Goal: Information Seeking & Learning: Learn about a topic

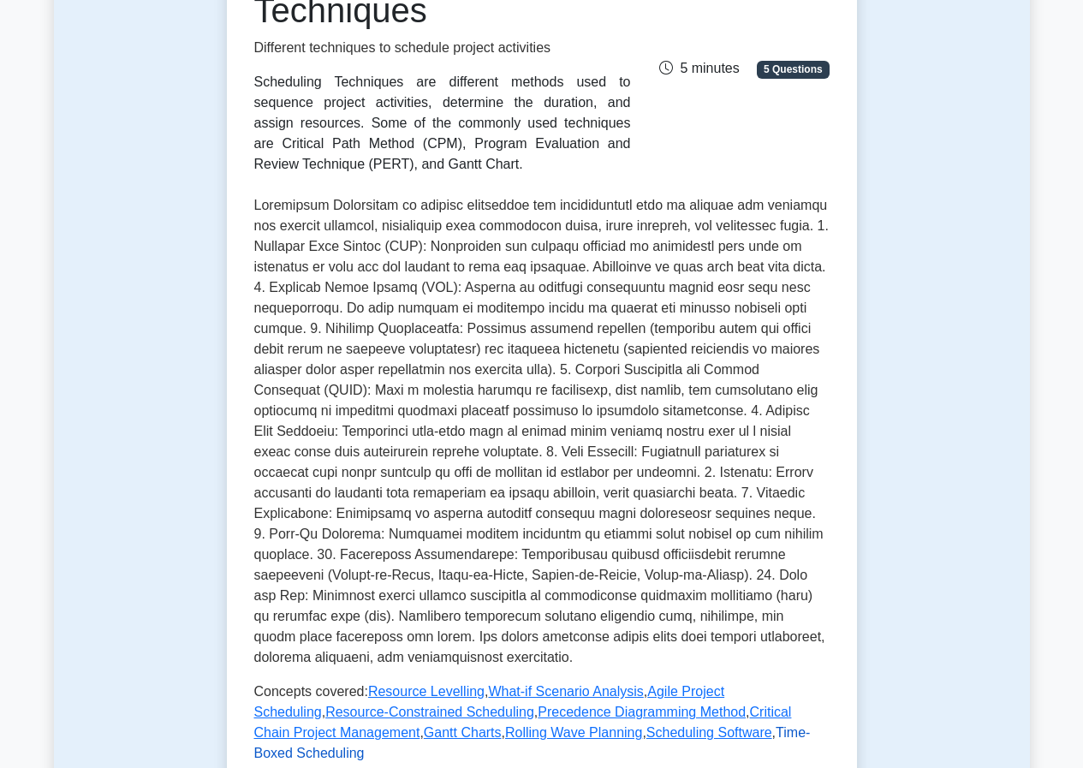
scroll to position [468, 0]
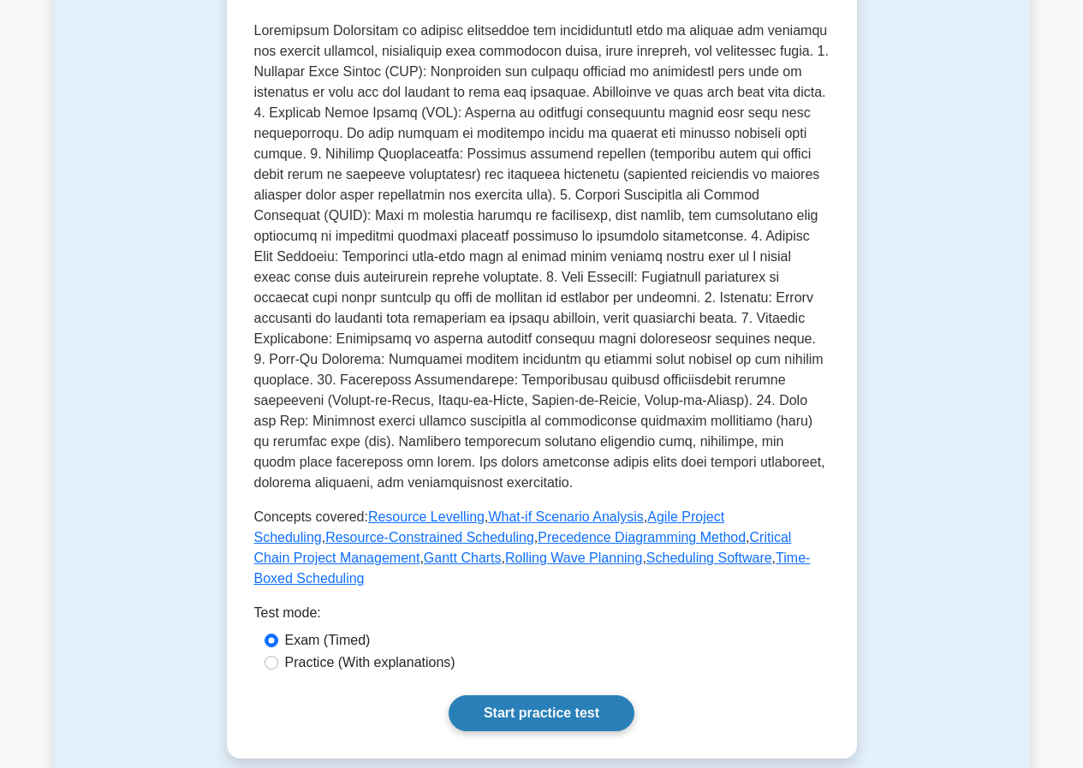
click at [540, 695] on link "Start practice test" at bounding box center [542, 713] width 186 height 36
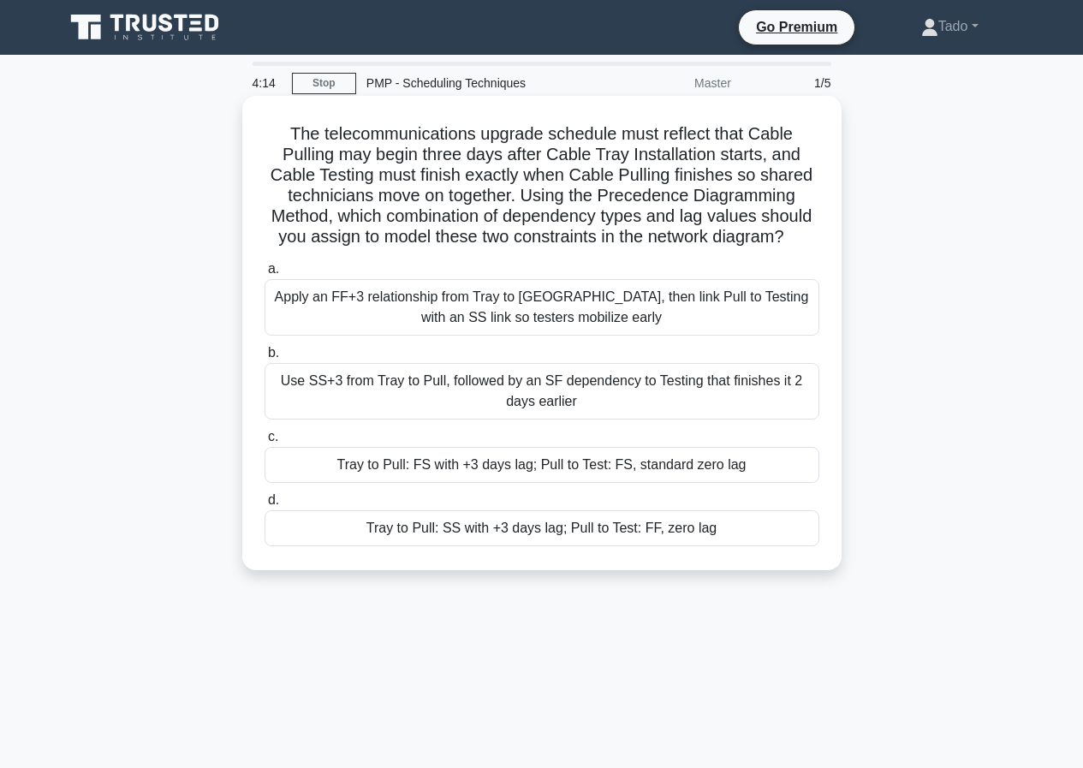
click at [378, 281] on div "Apply an FF+3 relationship from Tray to [GEOGRAPHIC_DATA], then link Pull to Te…" at bounding box center [542, 307] width 555 height 57
click at [265, 275] on input "a. Apply an FF+3 relationship from Tray to Pull, then link Pull to Testing with…" at bounding box center [265, 269] width 0 height 11
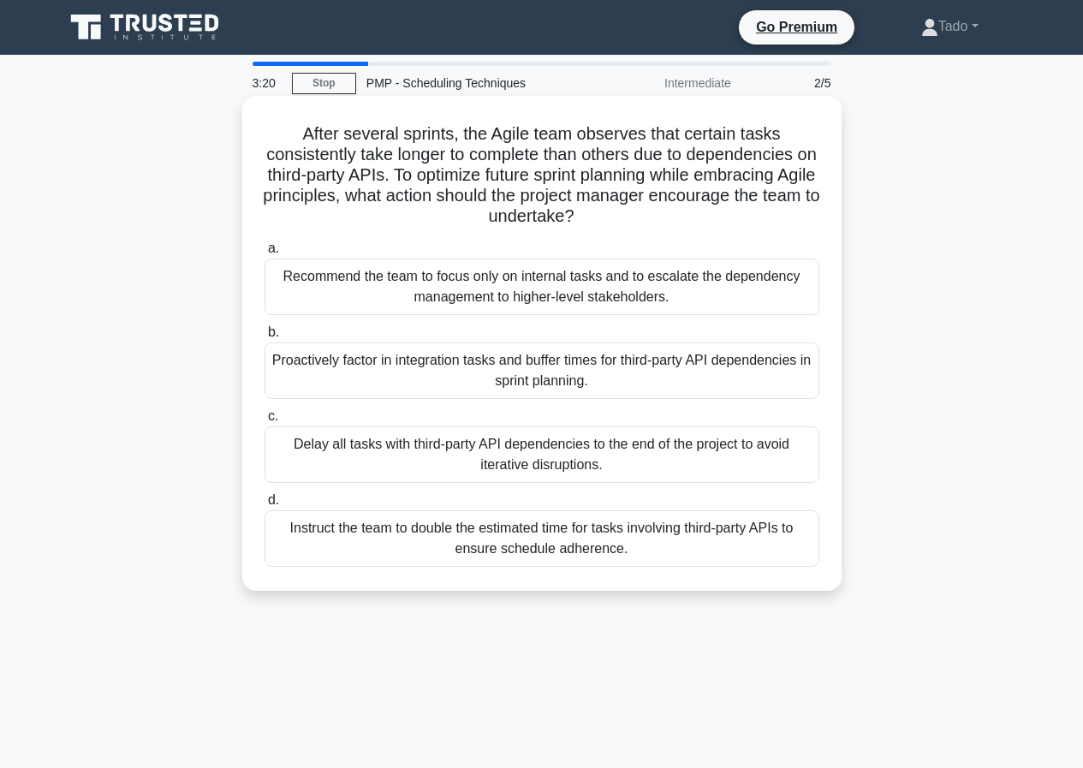
click at [386, 381] on div "Proactively factor in integration tasks and buffer times for third-party API de…" at bounding box center [542, 371] width 555 height 57
click at [265, 338] on input "b. Proactively factor in integration tasks and buffer times for third-party API…" at bounding box center [265, 332] width 0 height 11
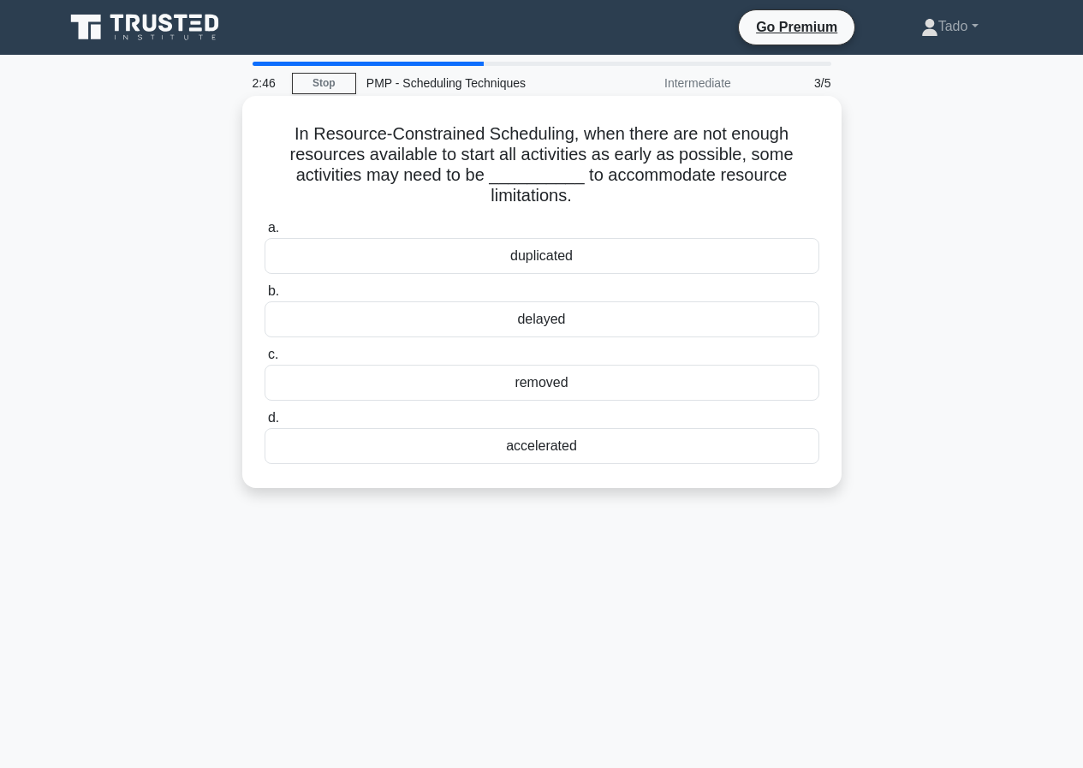
click at [555, 325] on div "delayed" at bounding box center [542, 319] width 555 height 36
click at [265, 297] on input "b. delayed" at bounding box center [265, 291] width 0 height 11
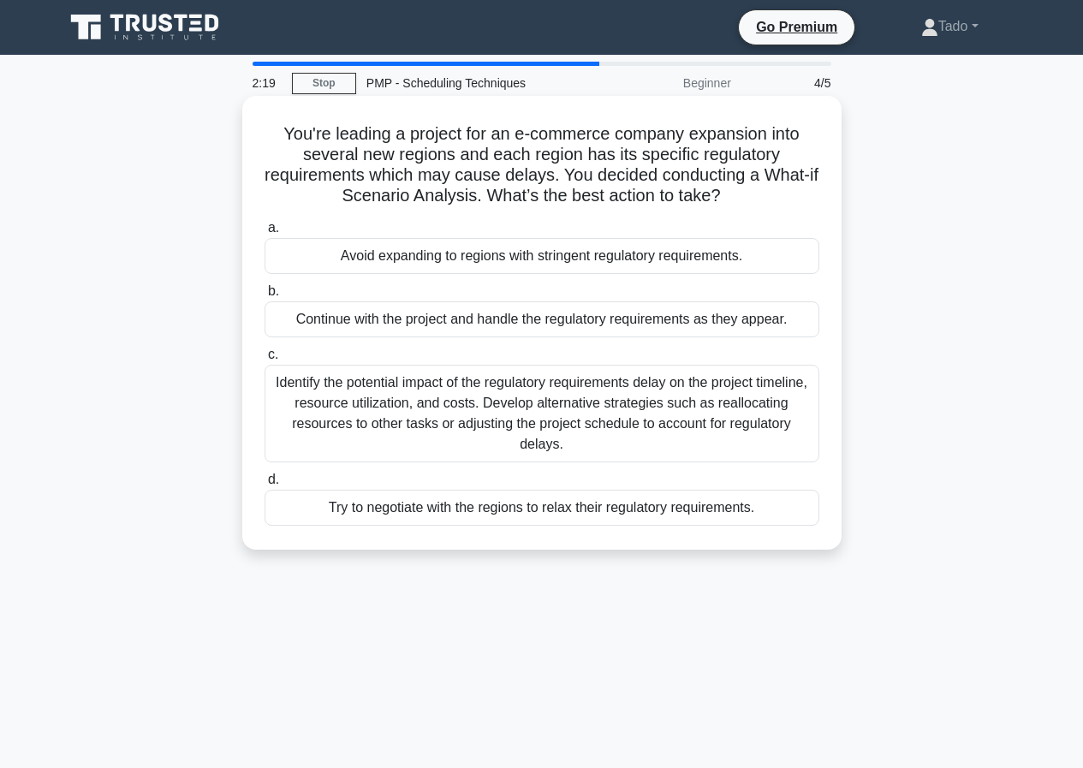
click at [376, 418] on div "Identify the potential impact of the regulatory requirements delay on the proje…" at bounding box center [542, 414] width 555 height 98
click at [265, 361] on input "c. Identify the potential impact of the regulatory requirements delay on the pr…" at bounding box center [265, 354] width 0 height 11
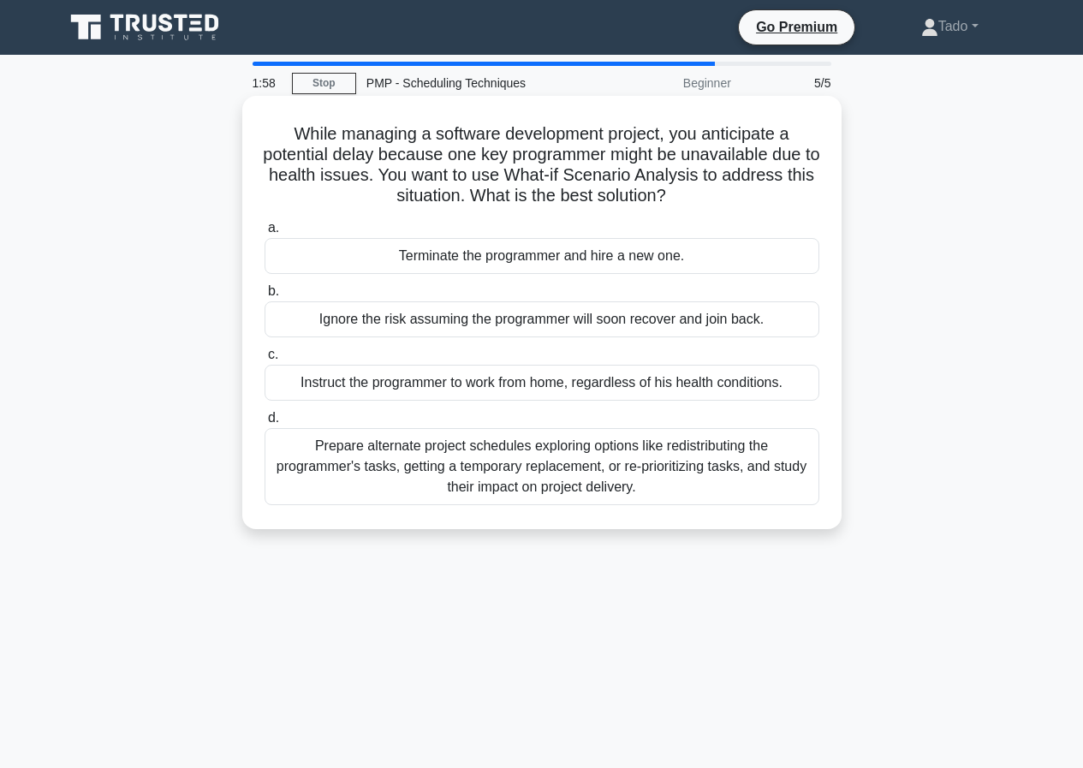
click at [327, 445] on div "Prepare alternate project schedules exploring options like redistributing the p…" at bounding box center [542, 466] width 555 height 77
click at [265, 424] on input "d. Prepare alternate project schedules exploring options like redistributing th…" at bounding box center [265, 418] width 0 height 11
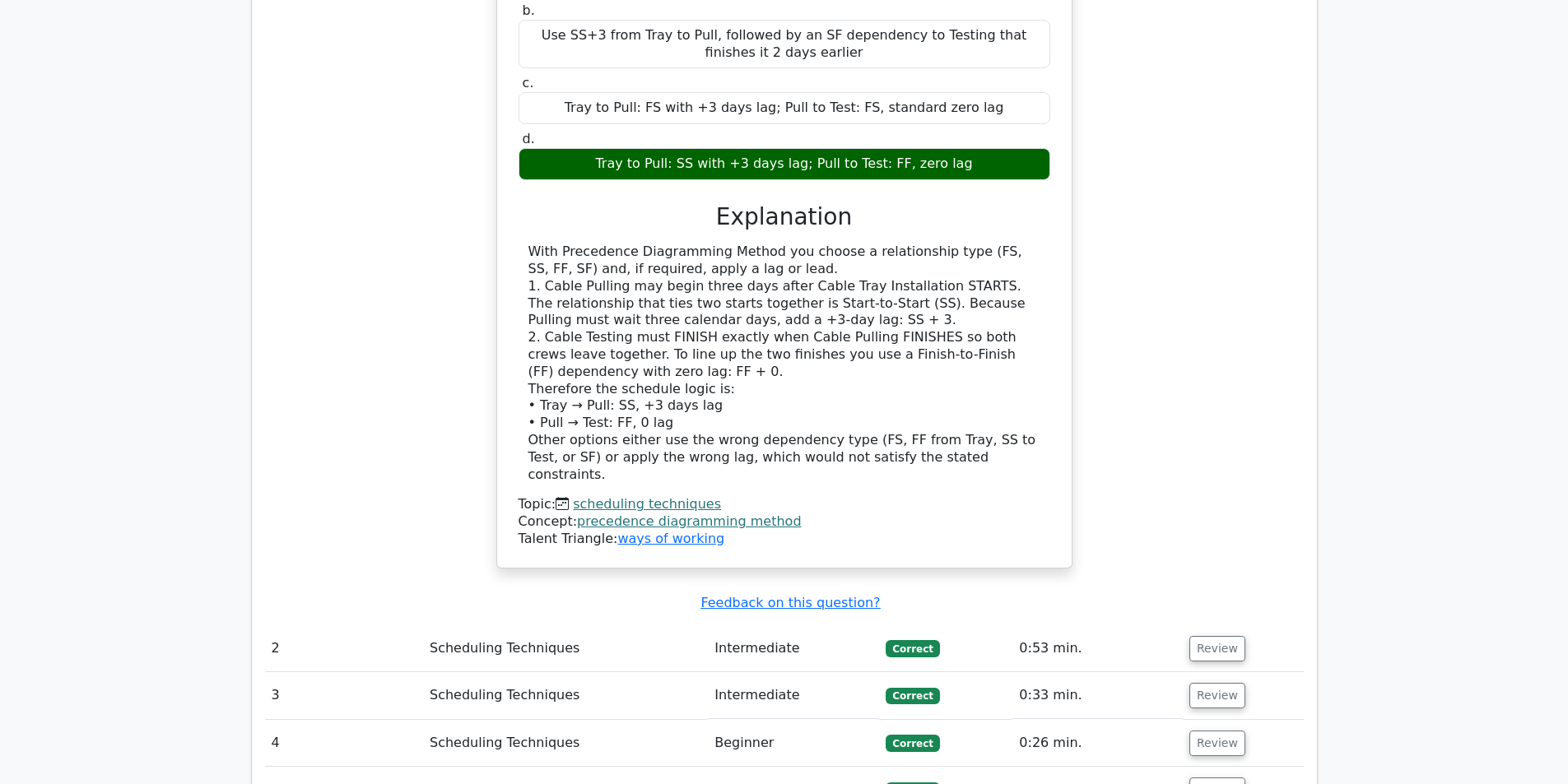
scroll to position [1646, 0]
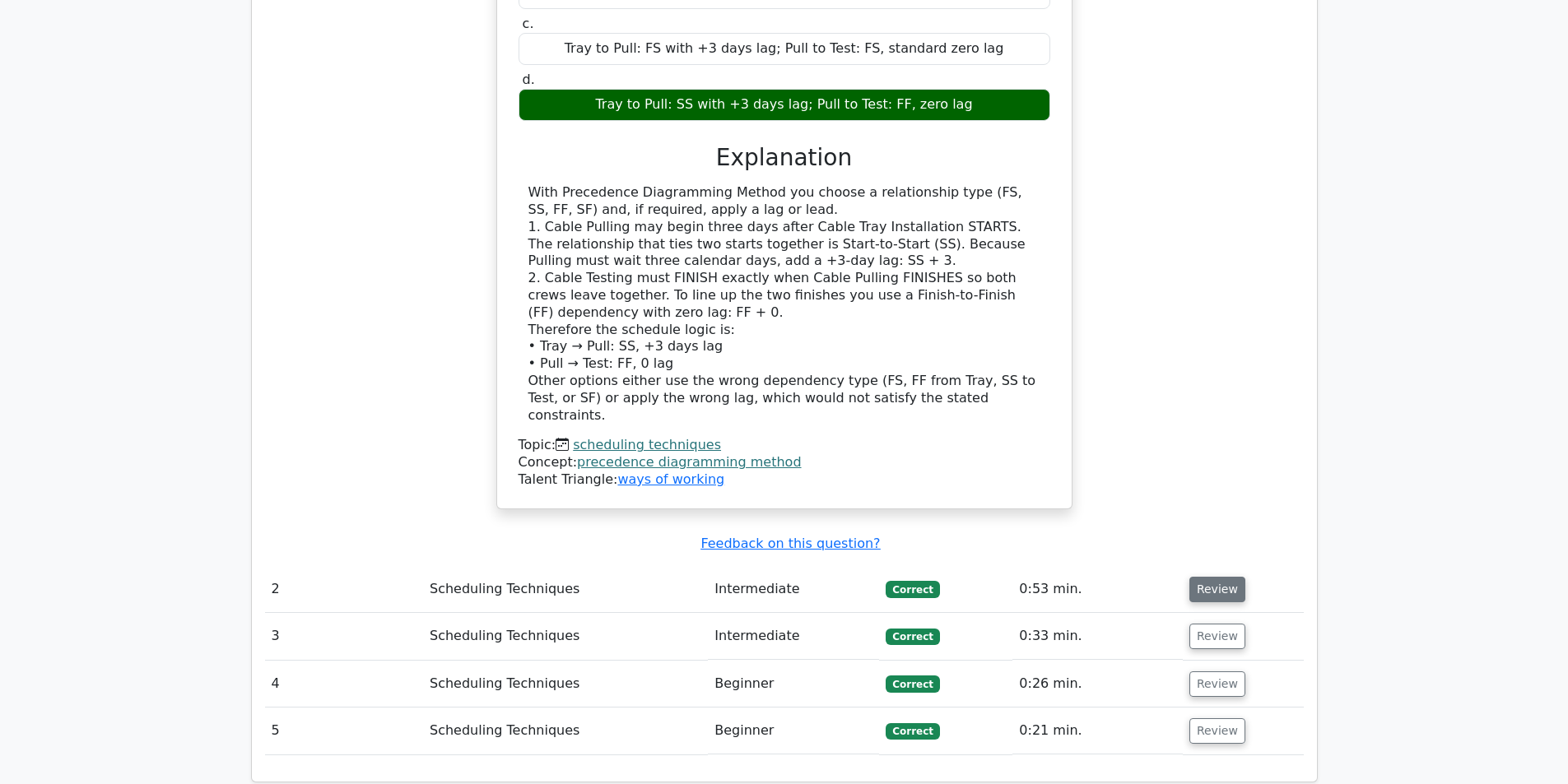
click at [1198, 576] on button "Review" at bounding box center [1217, 589] width 56 height 26
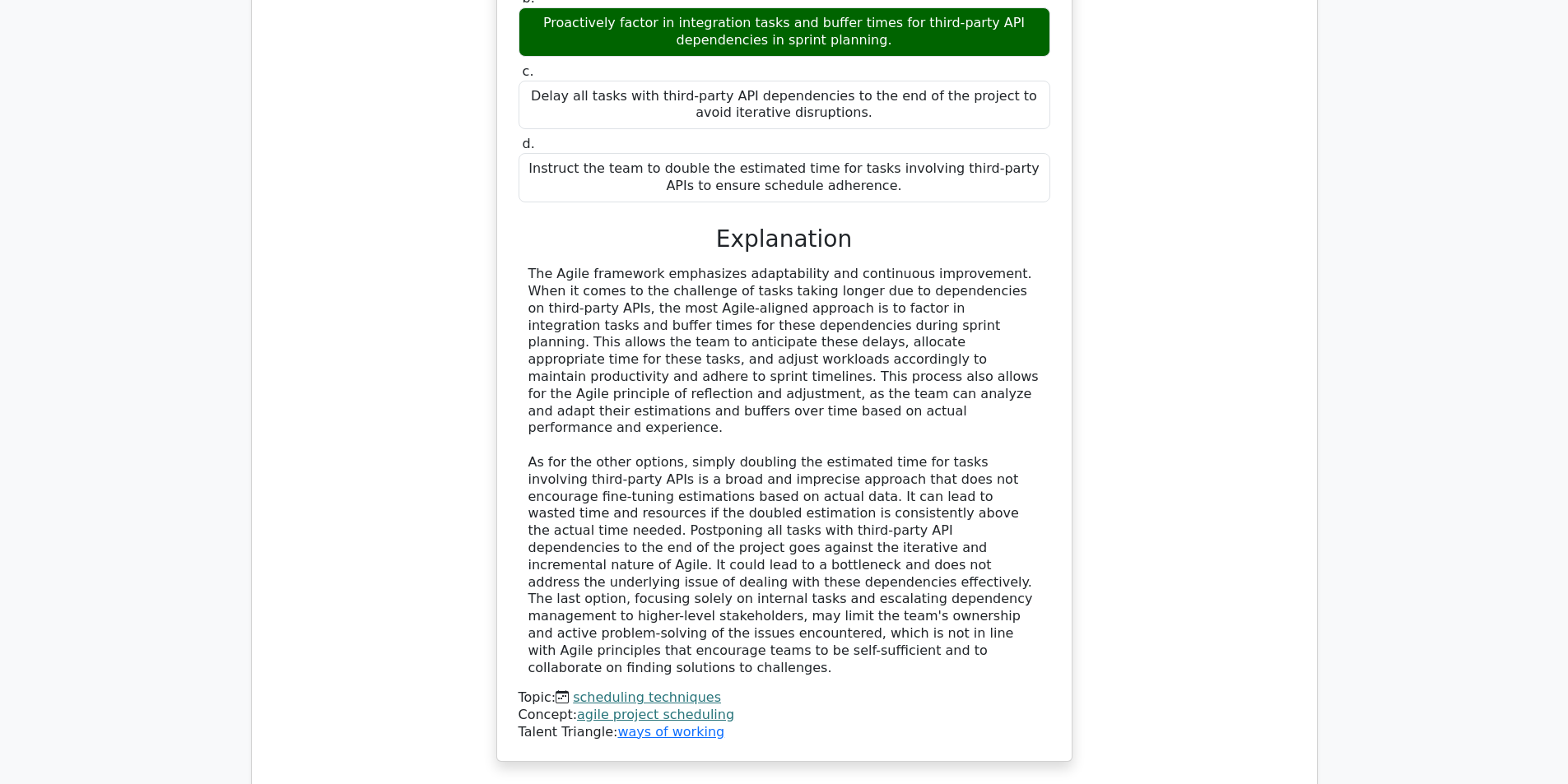
scroll to position [2634, 0]
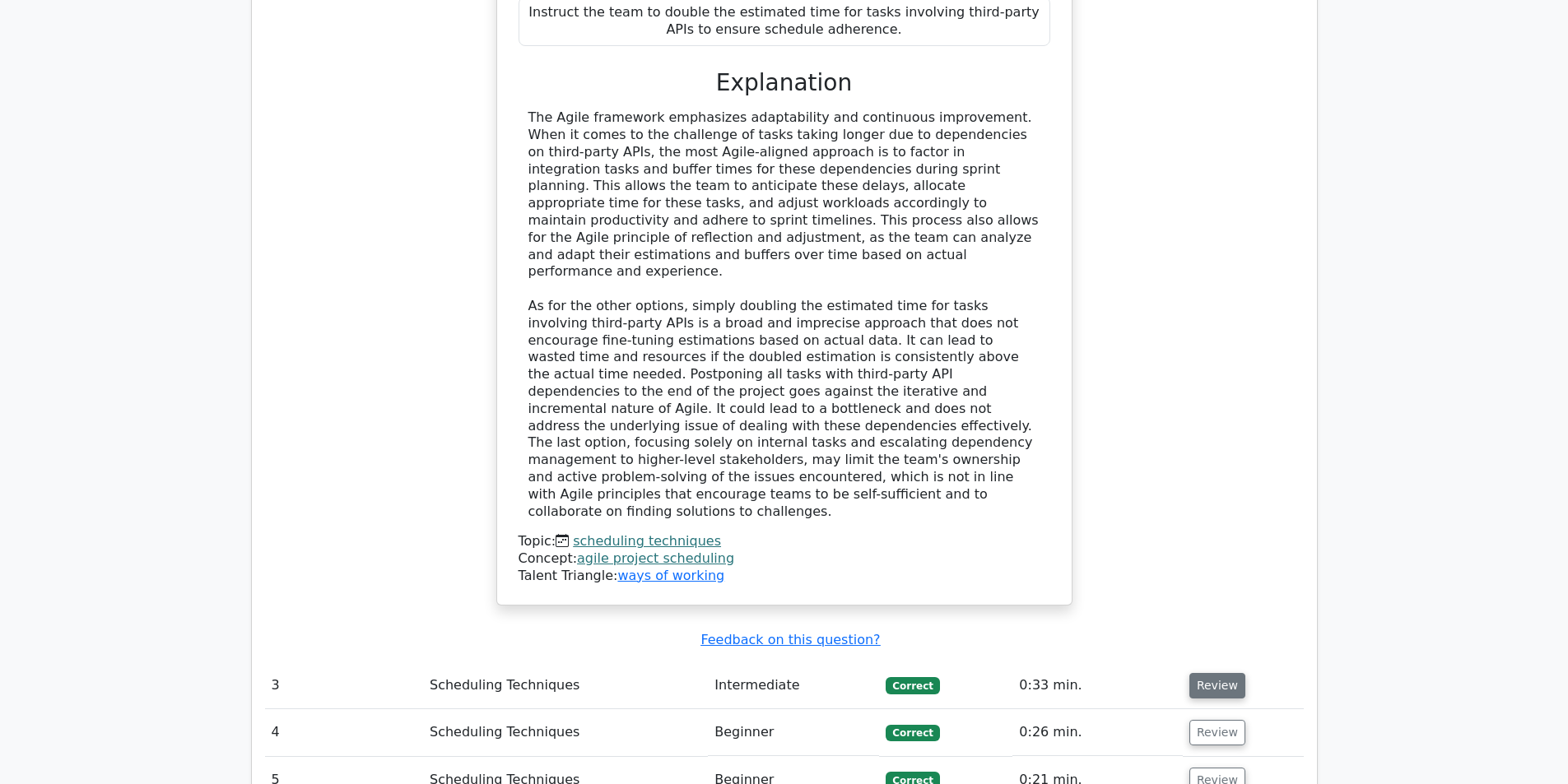
click at [1210, 674] on button "Review" at bounding box center [1217, 686] width 56 height 26
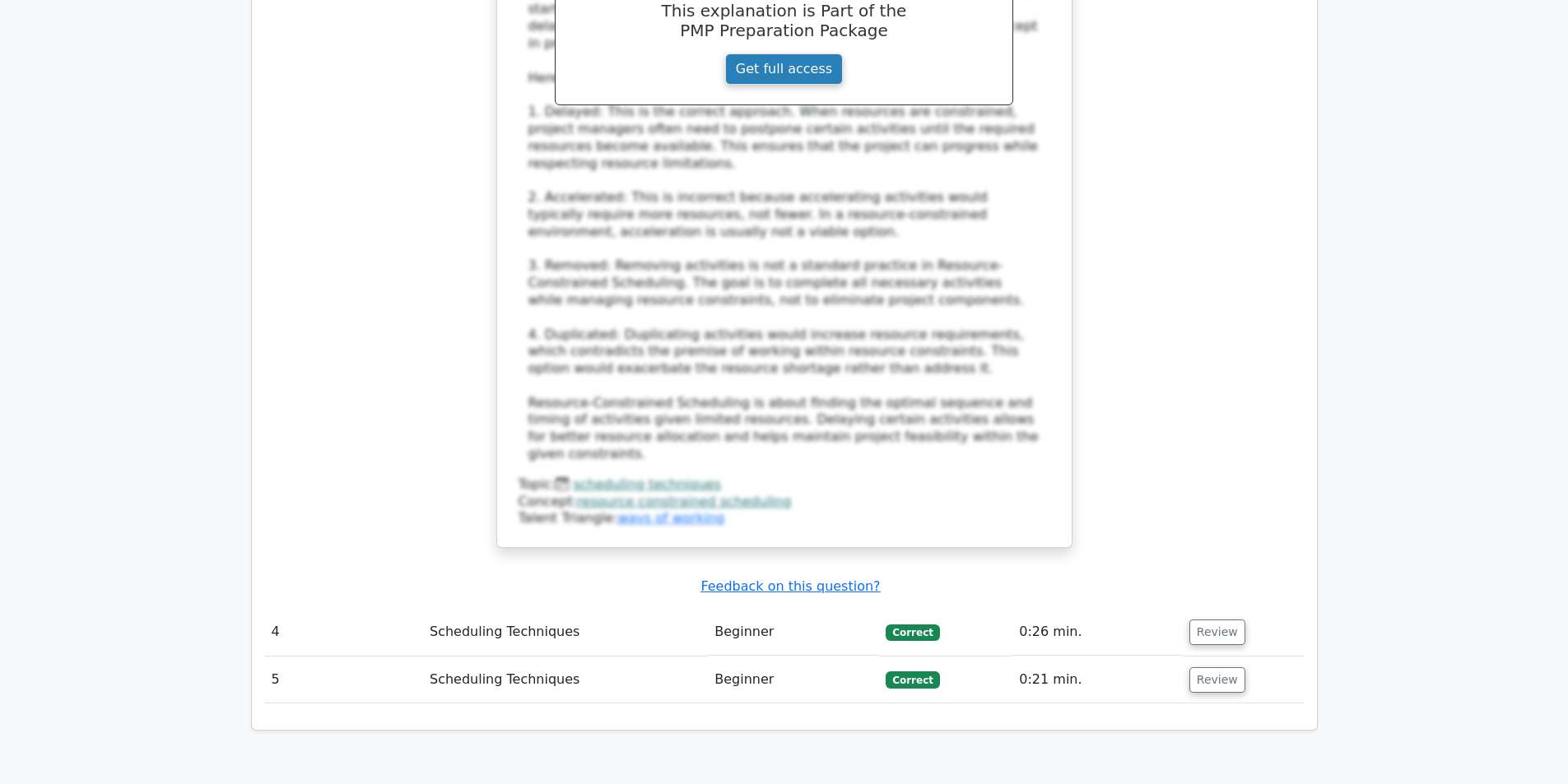
scroll to position [3785, 0]
click at [1195, 619] on button "Review" at bounding box center [1217, 631] width 56 height 26
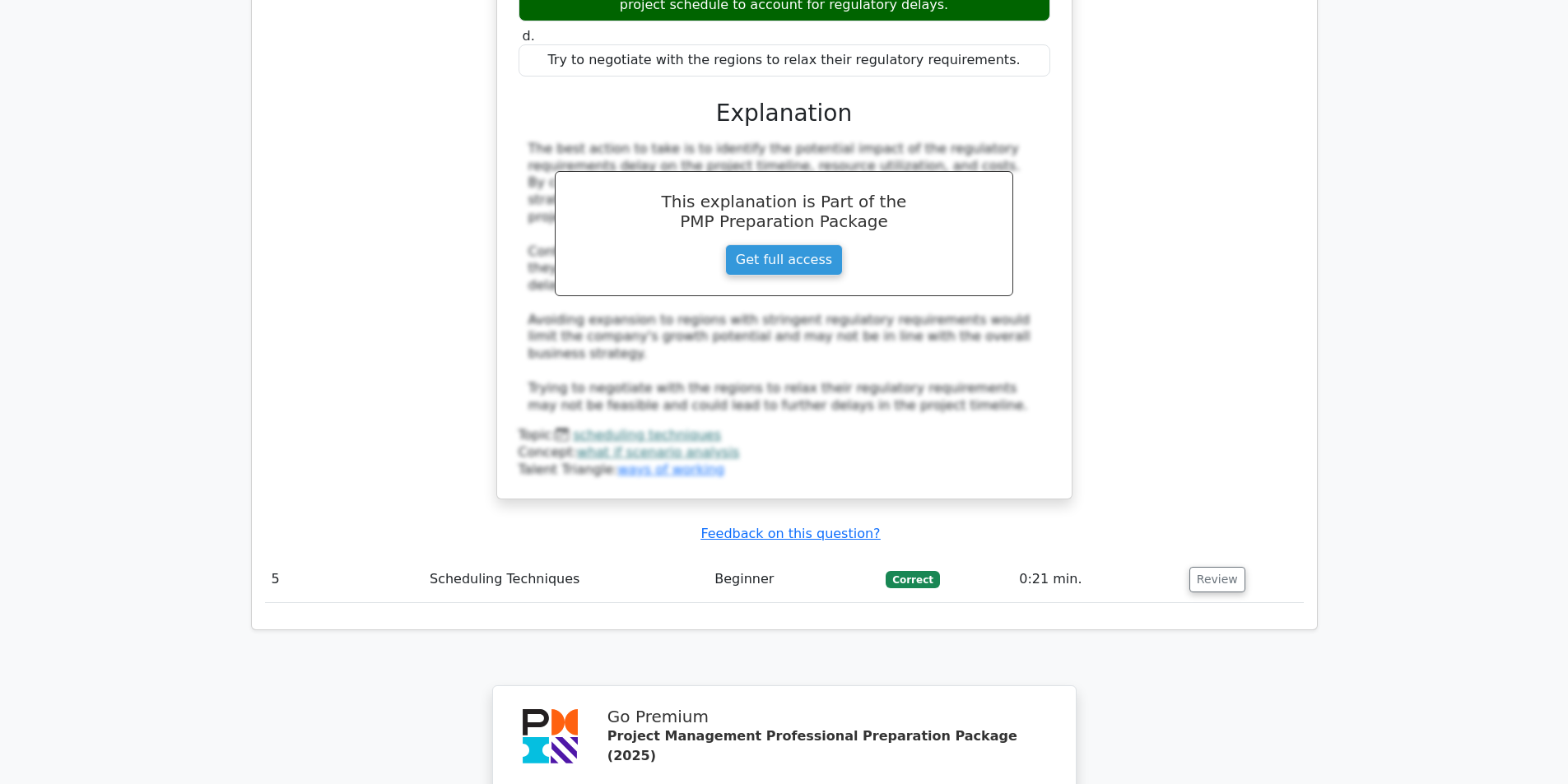
scroll to position [4937, 0]
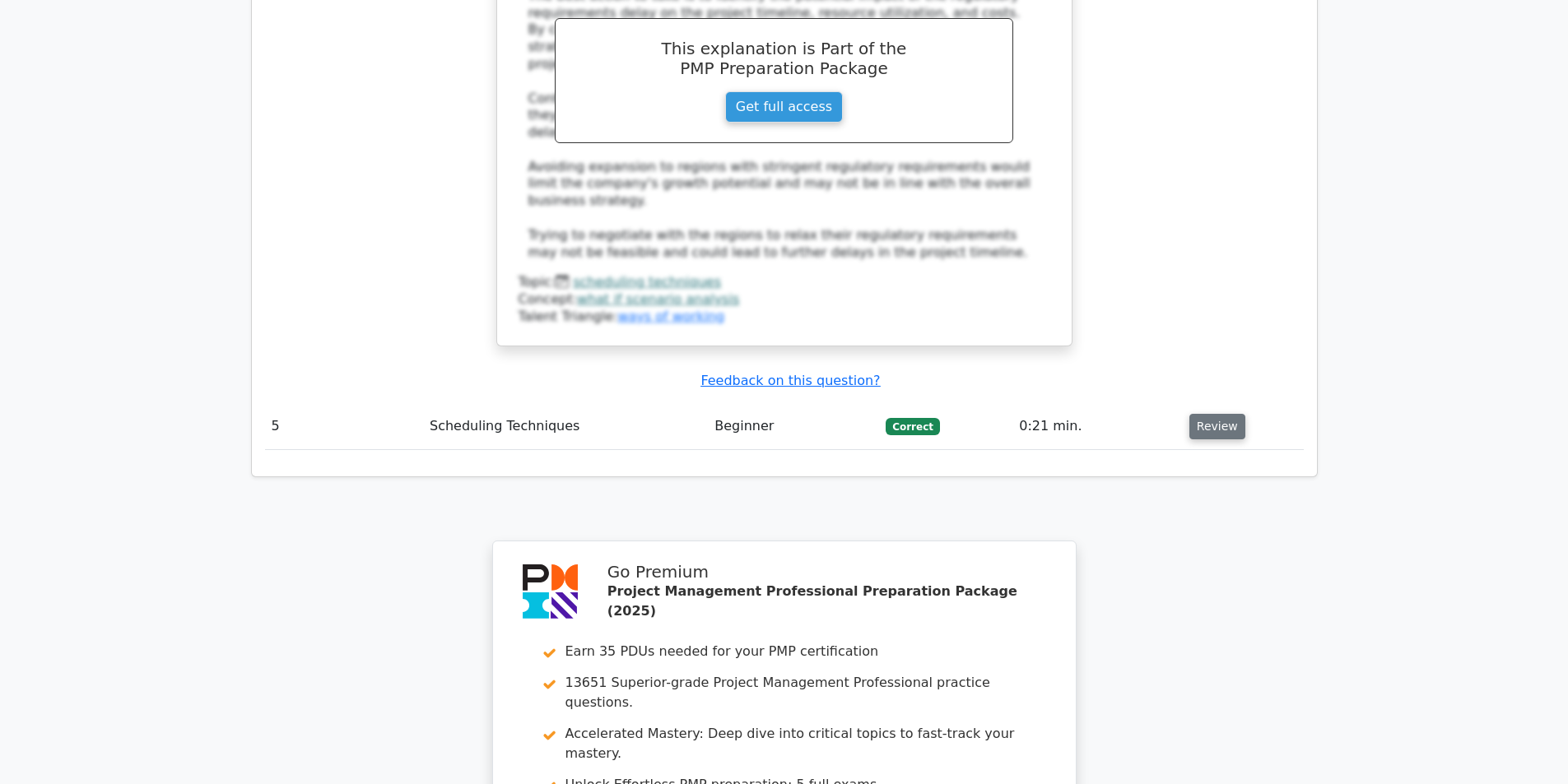
click at [1214, 414] on button "Review" at bounding box center [1217, 427] width 56 height 26
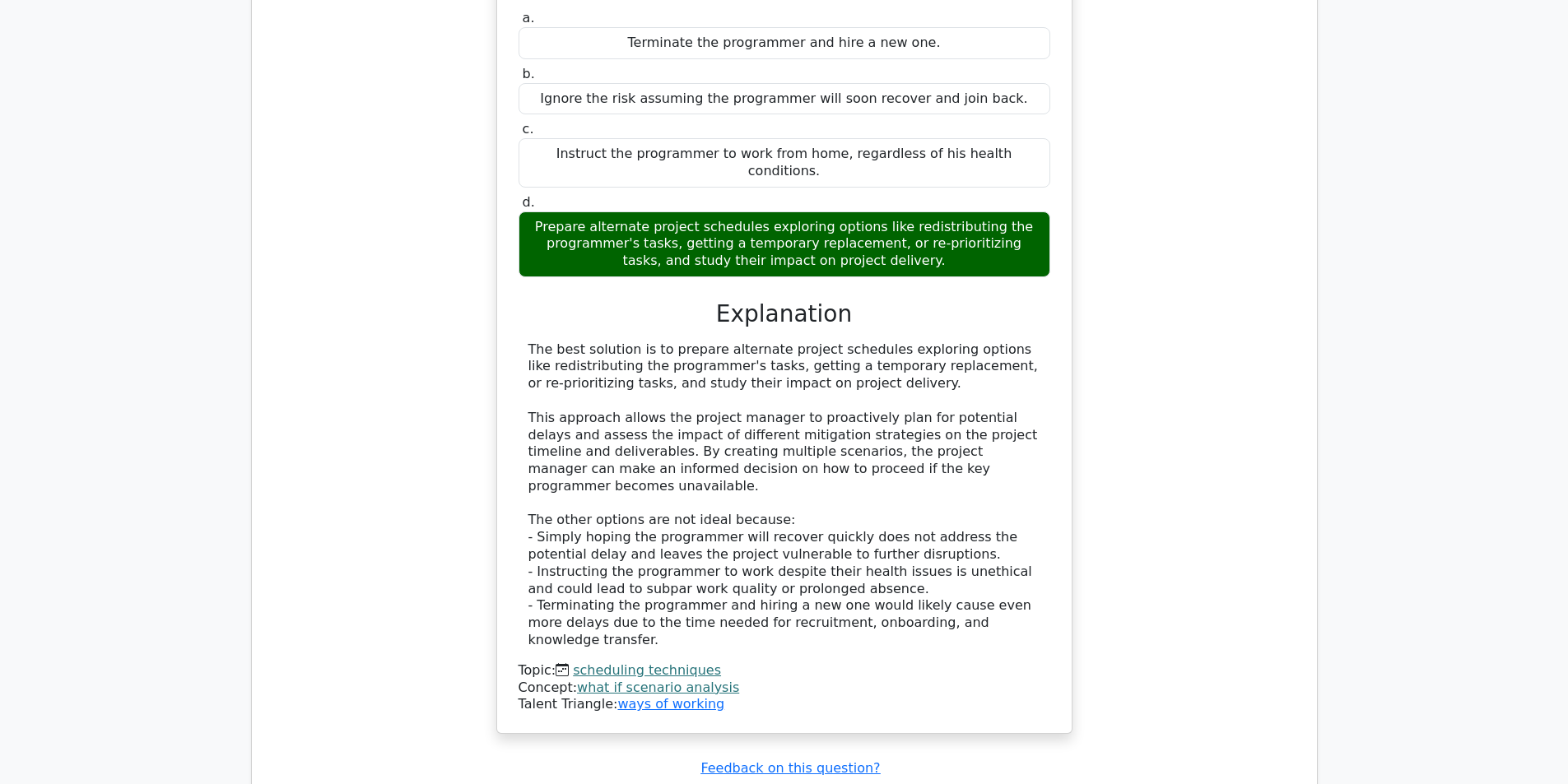
scroll to position [6000, 0]
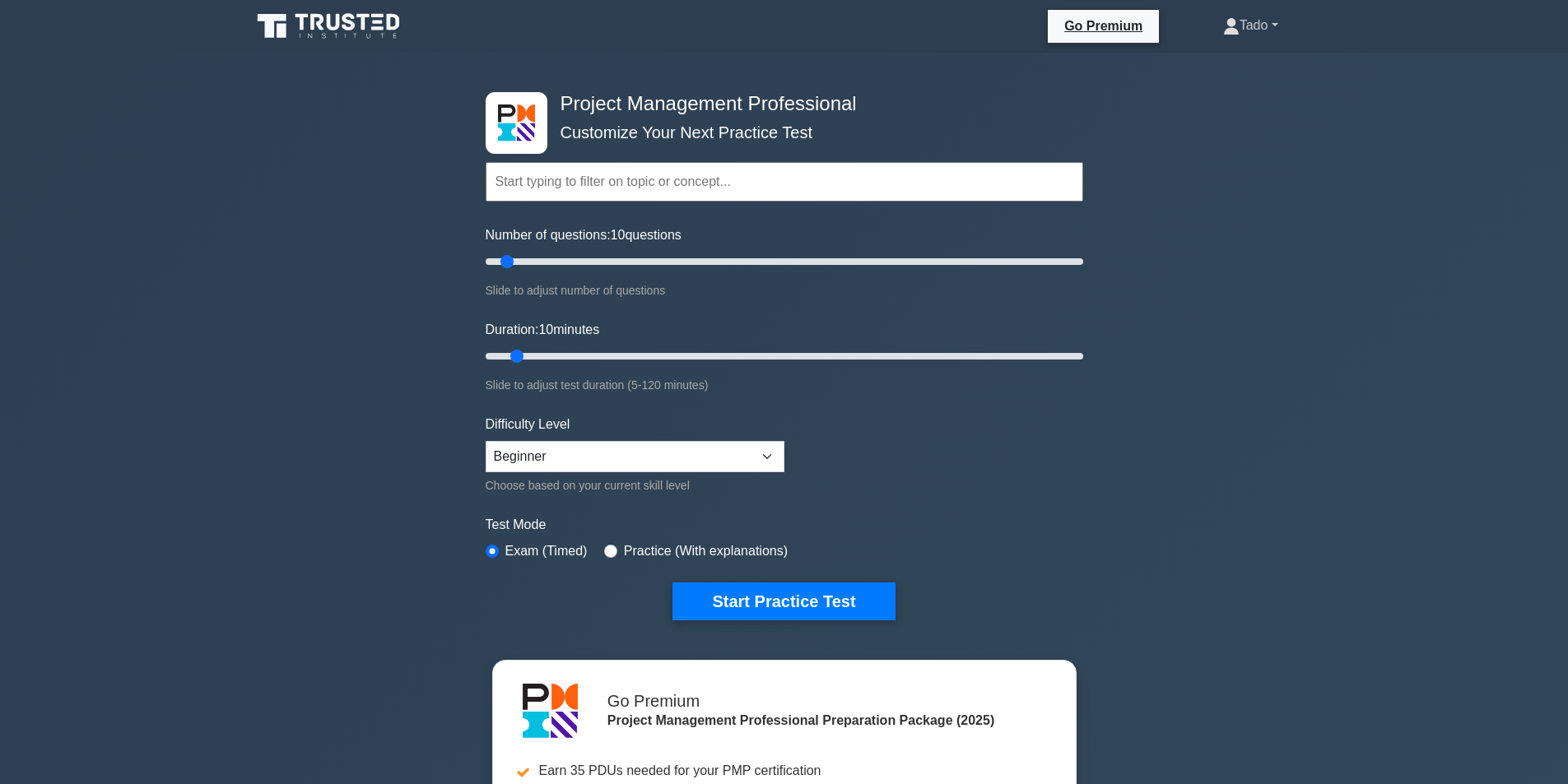
click at [1257, 32] on link "Tado" at bounding box center [1251, 25] width 135 height 33
click at [1228, 61] on link "Profile" at bounding box center [1248, 63] width 130 height 26
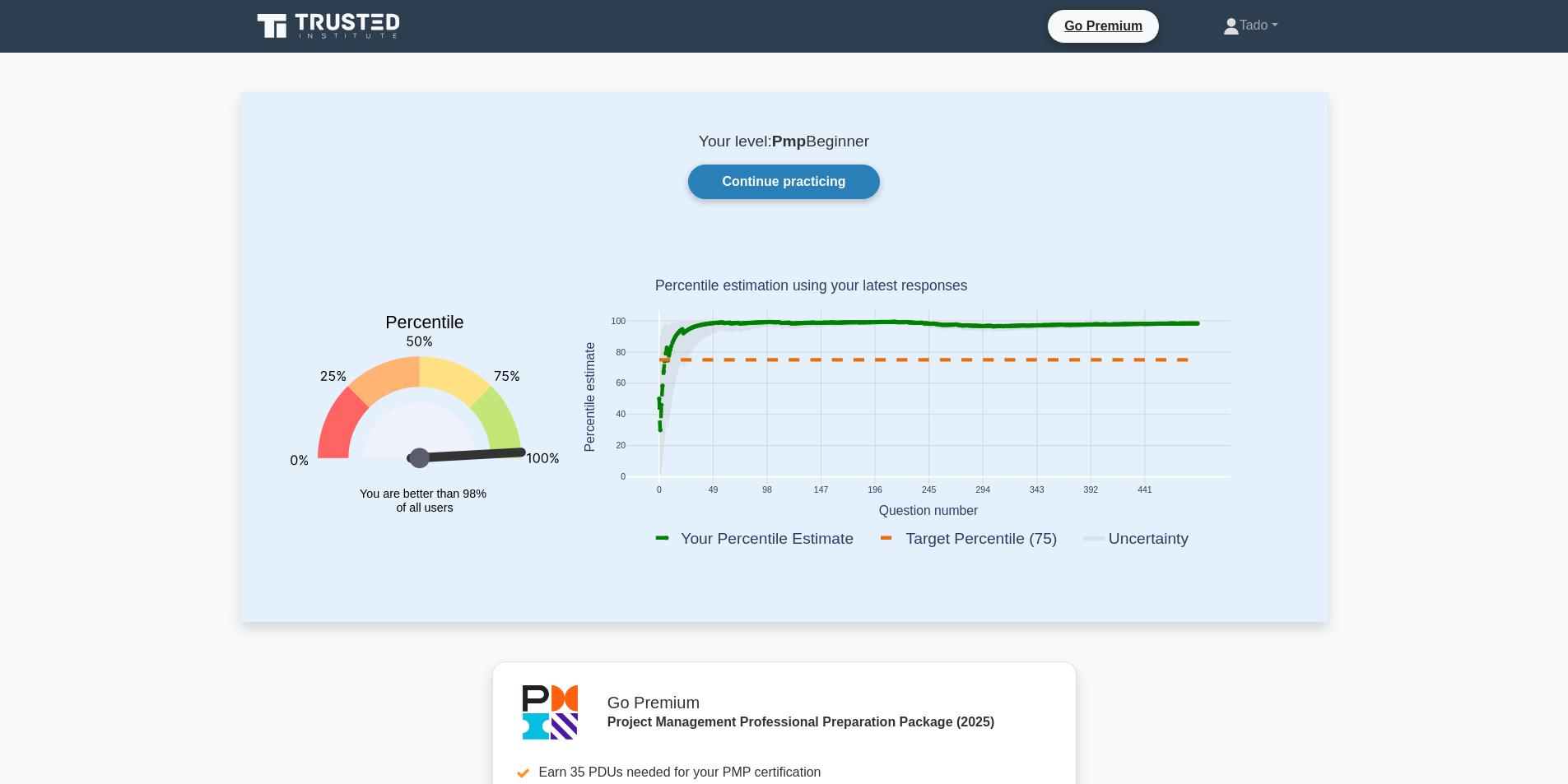
click at [800, 176] on link "Continue practicing" at bounding box center [783, 182] width 191 height 35
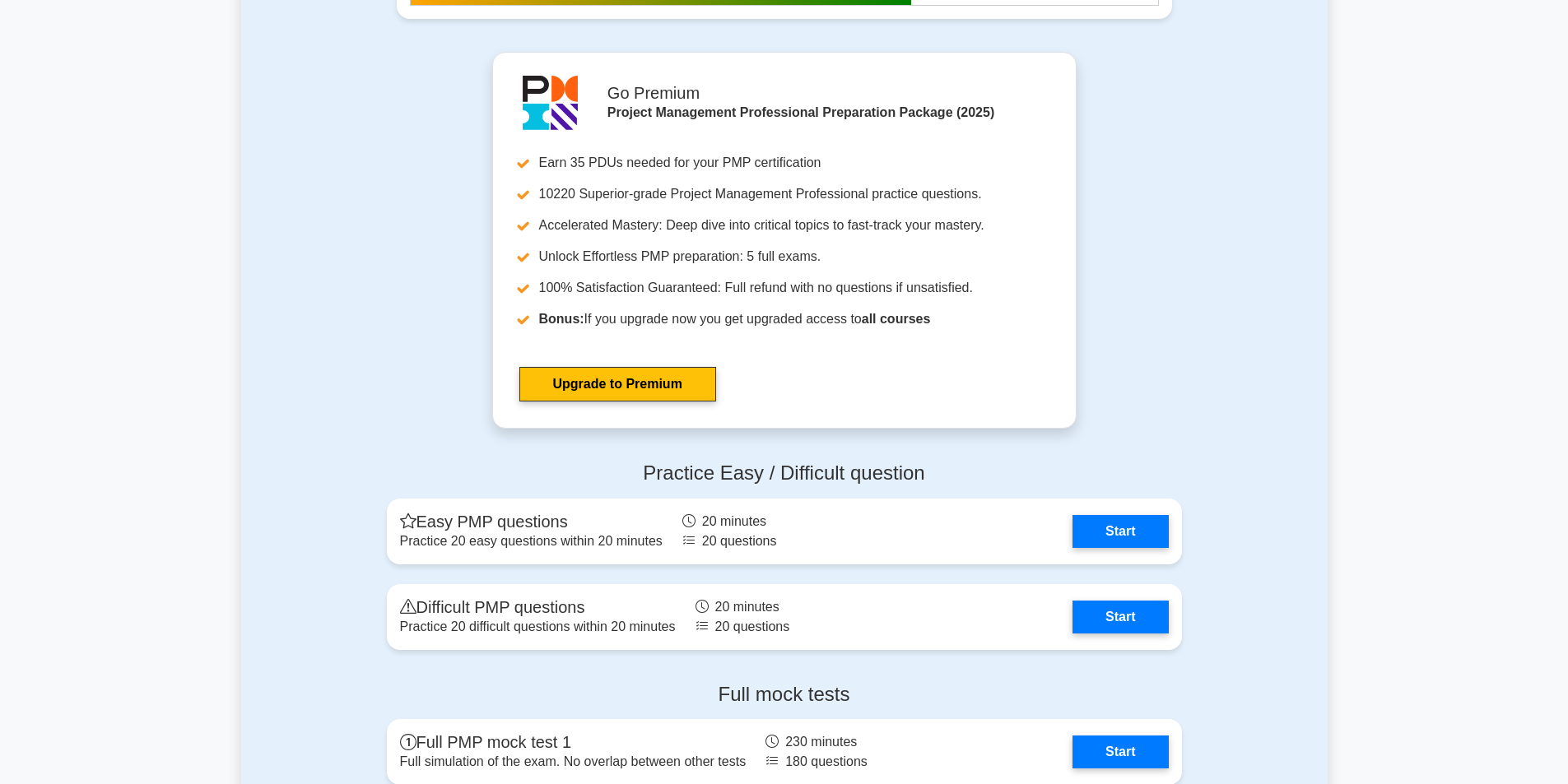
scroll to position [5596, 0]
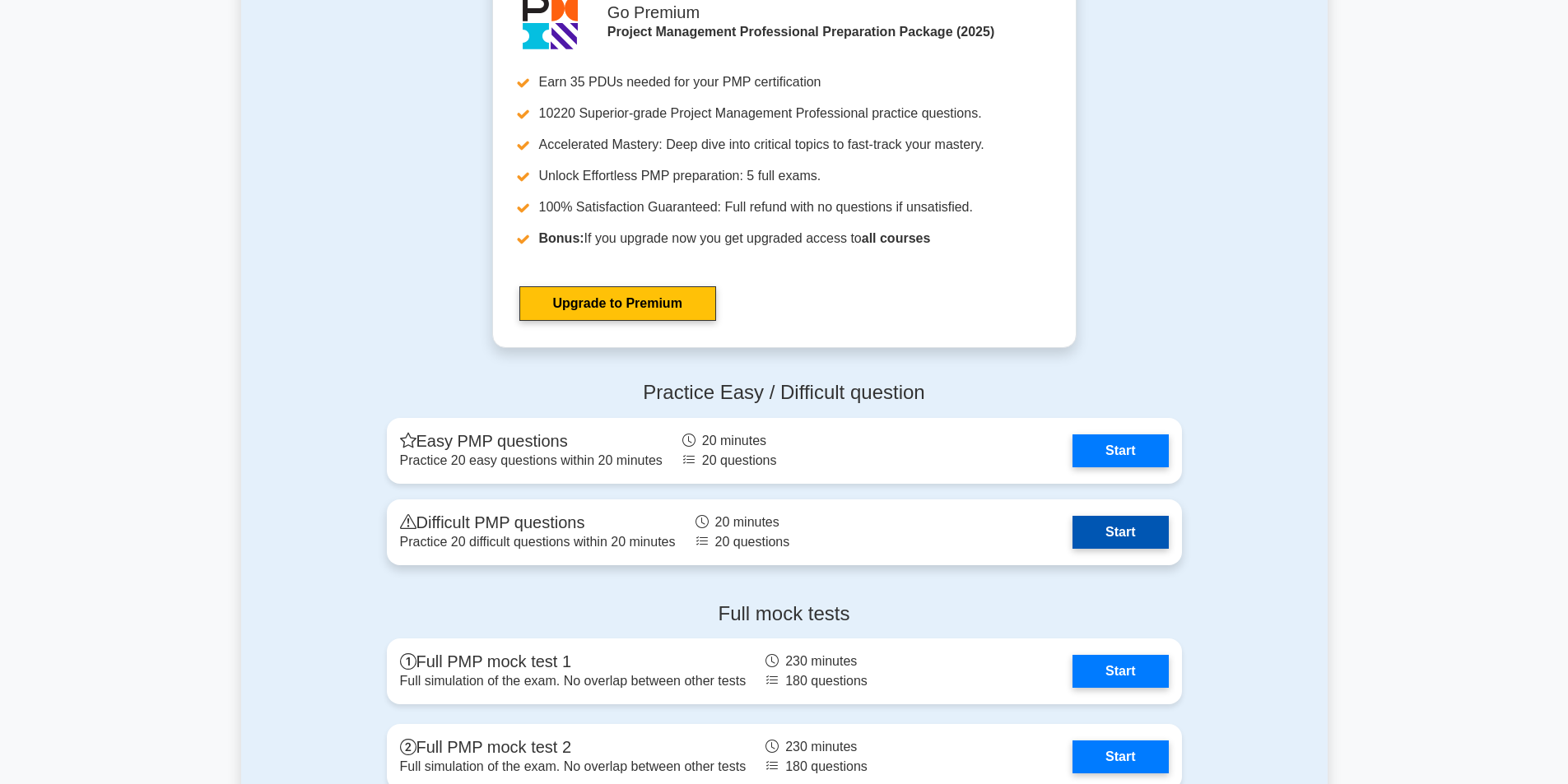
click at [1121, 531] on link "Start" at bounding box center [1119, 532] width 95 height 33
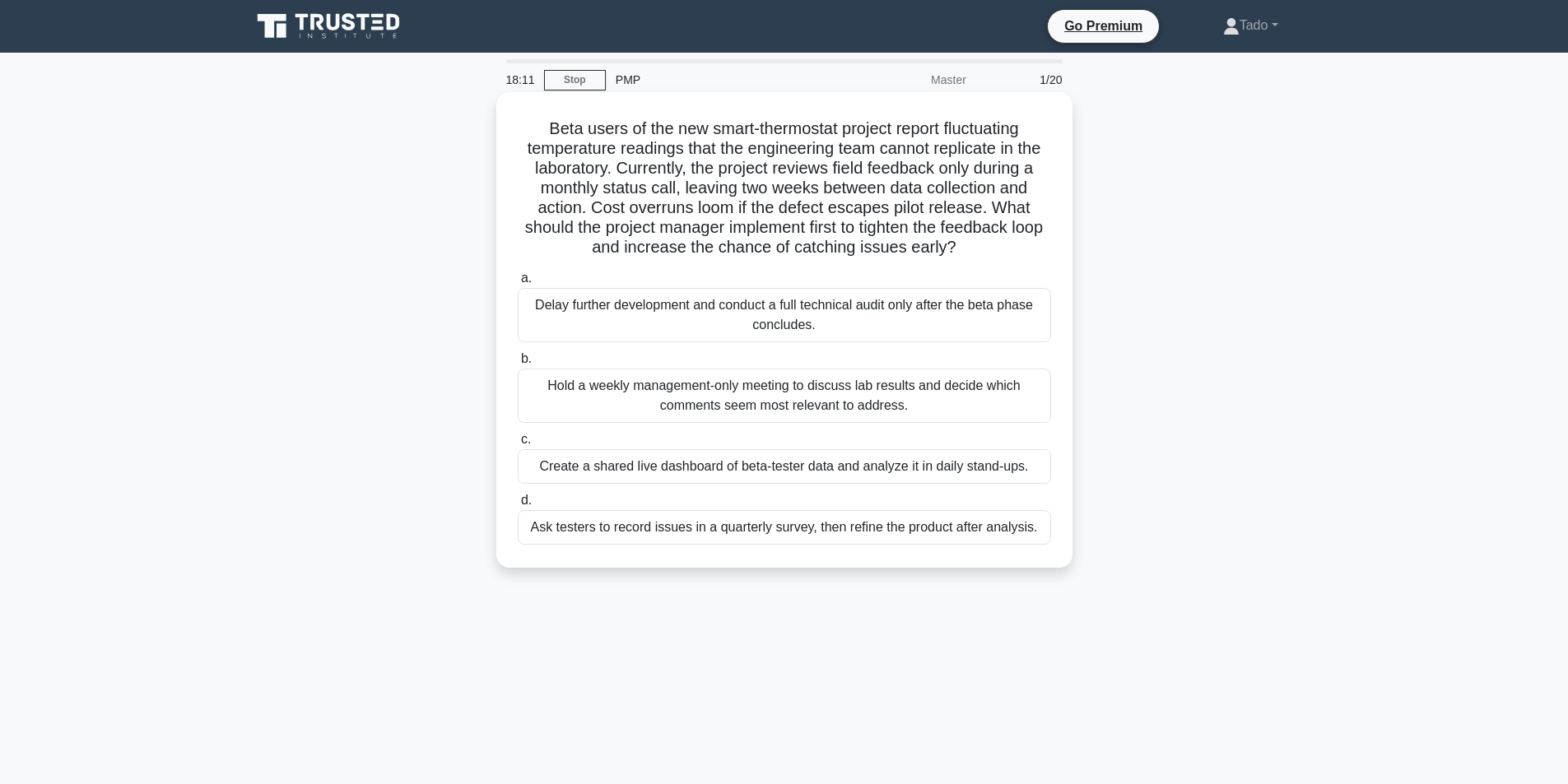
click at [568, 467] on div "Create a shared live dashboard of beta-tester data and analyze it in daily stan…" at bounding box center [784, 467] width 533 height 35
click at [518, 445] on input "c. Create a shared live dashboard of beta-tester data and analyze it in daily s…" at bounding box center [518, 439] width 0 height 11
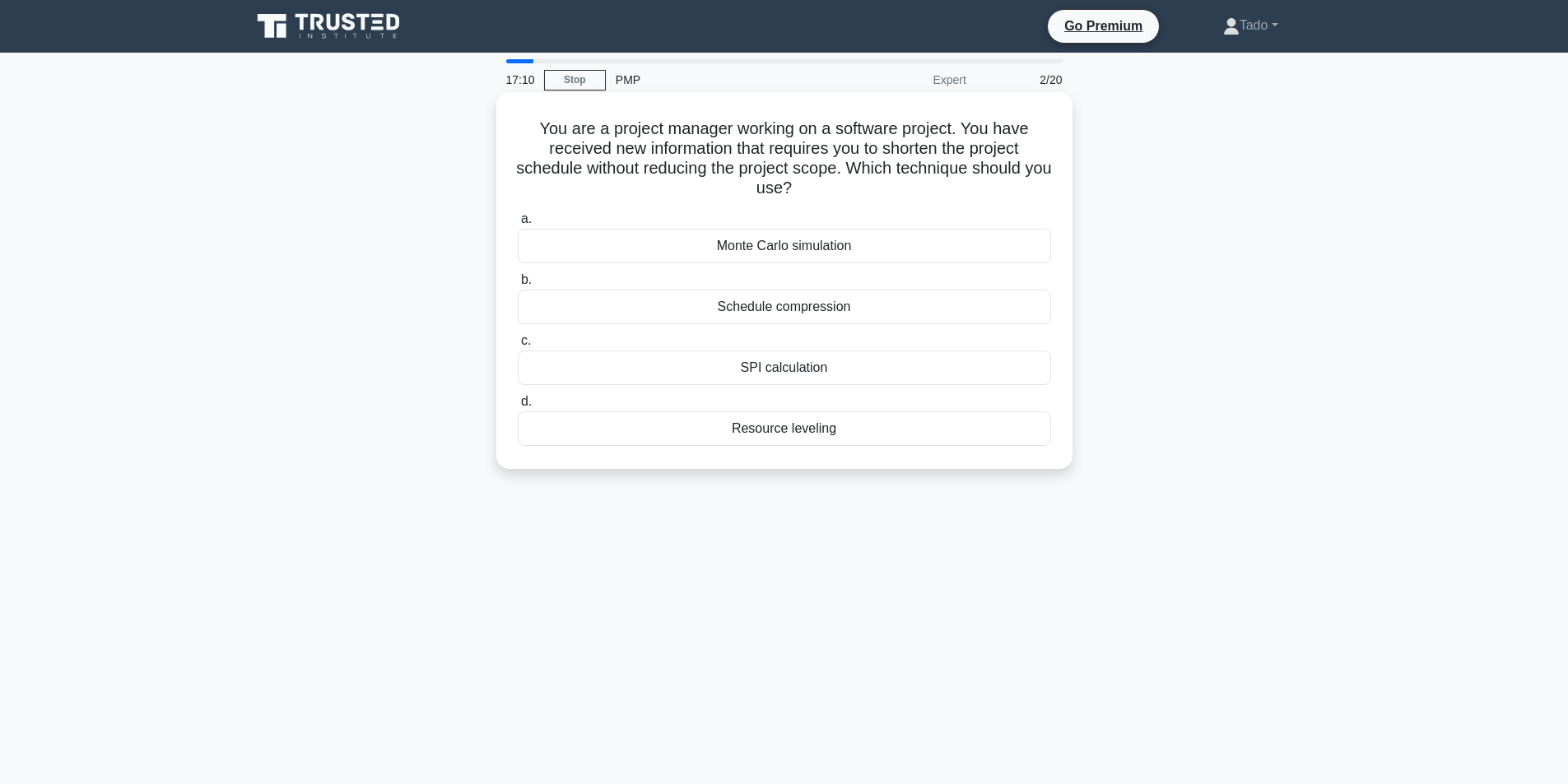
click at [798, 306] on div "Schedule compression" at bounding box center [784, 306] width 533 height 35
click at [518, 285] on input "b. Schedule compression" at bounding box center [518, 280] width 0 height 11
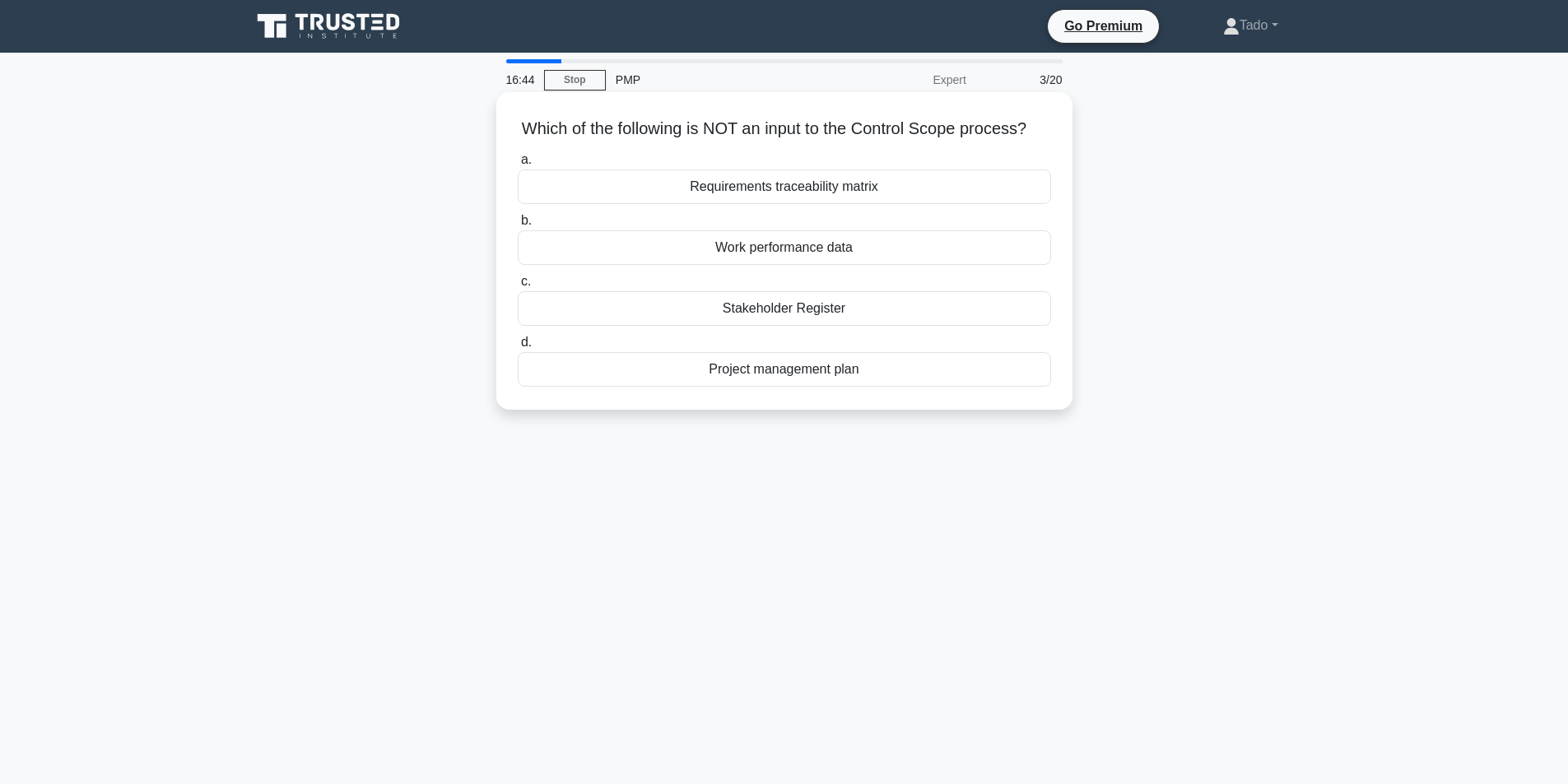
click at [808, 326] on div "Stakeholder Register" at bounding box center [784, 308] width 533 height 35
click at [518, 287] on input "c. Stakeholder Register" at bounding box center [518, 282] width 0 height 11
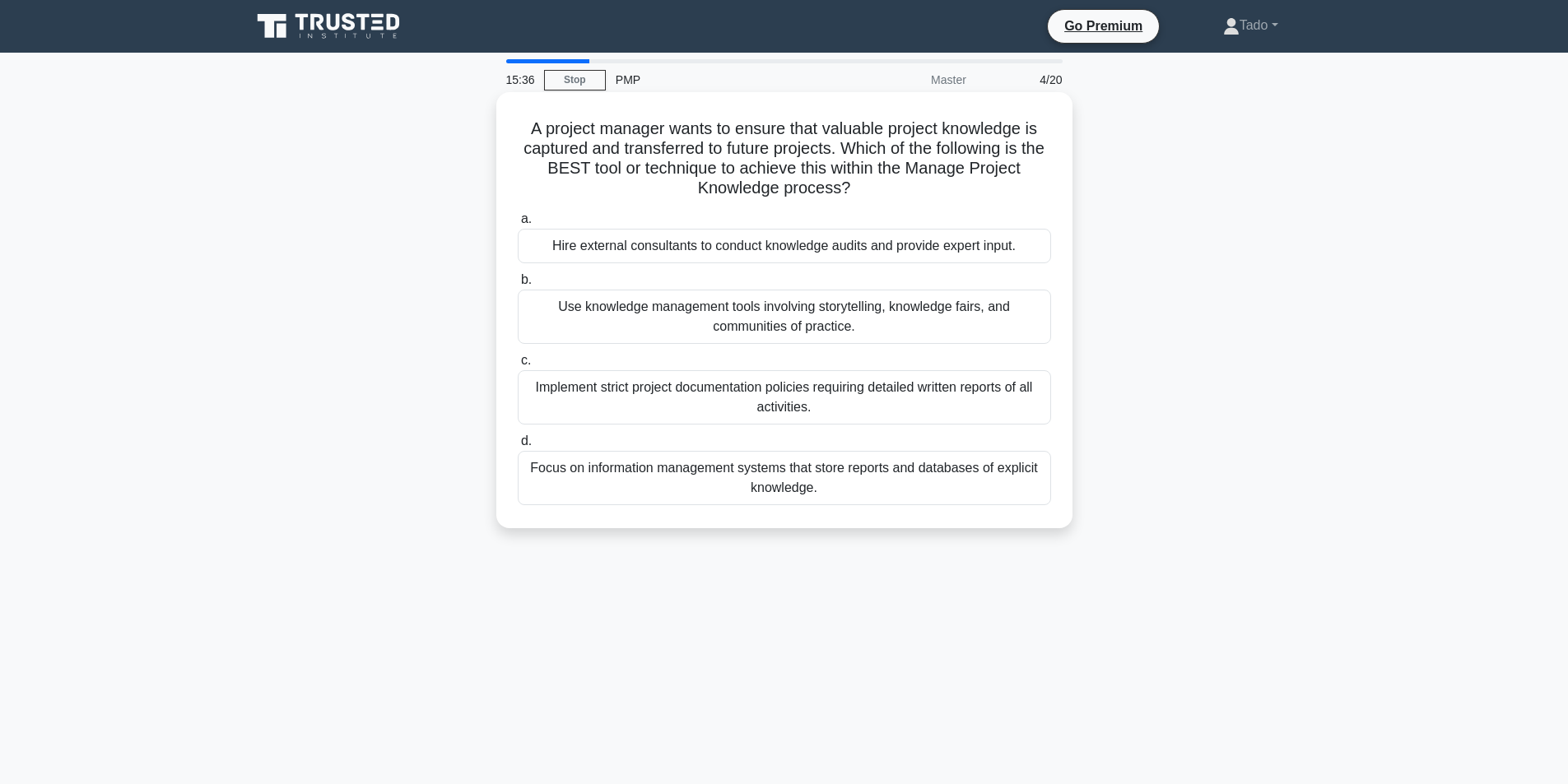
click at [766, 412] on div "Implement strict project documentation policies requiring detailed written repo…" at bounding box center [784, 397] width 533 height 55
click at [518, 366] on input "c. Implement strict project documentation policies requiring detailed written r…" at bounding box center [518, 360] width 0 height 11
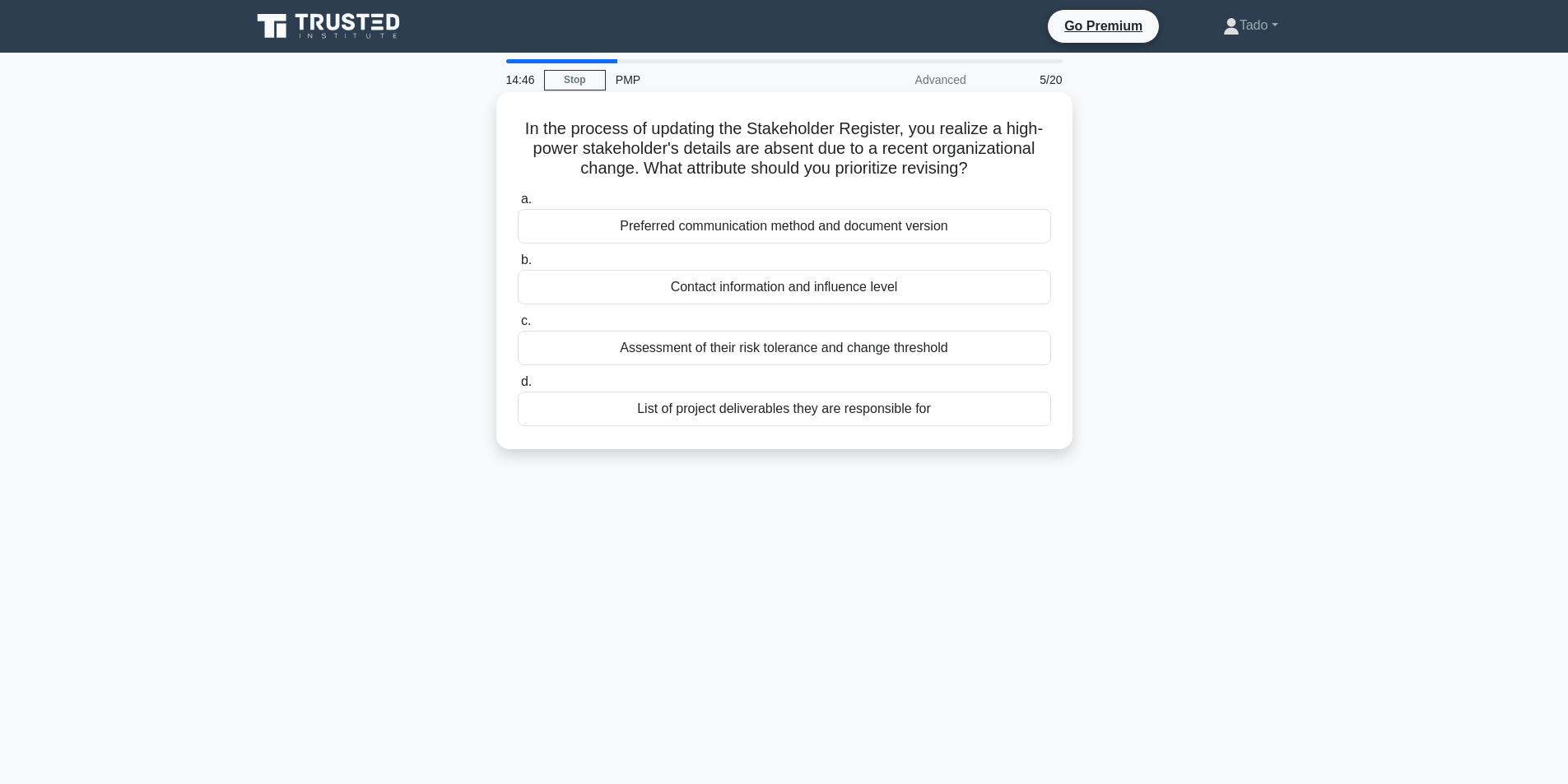
click at [784, 224] on div "Preferred communication method and document version" at bounding box center [784, 227] width 533 height 35
click at [518, 205] on input "a. Preferred communication method and document version" at bounding box center [518, 199] width 0 height 11
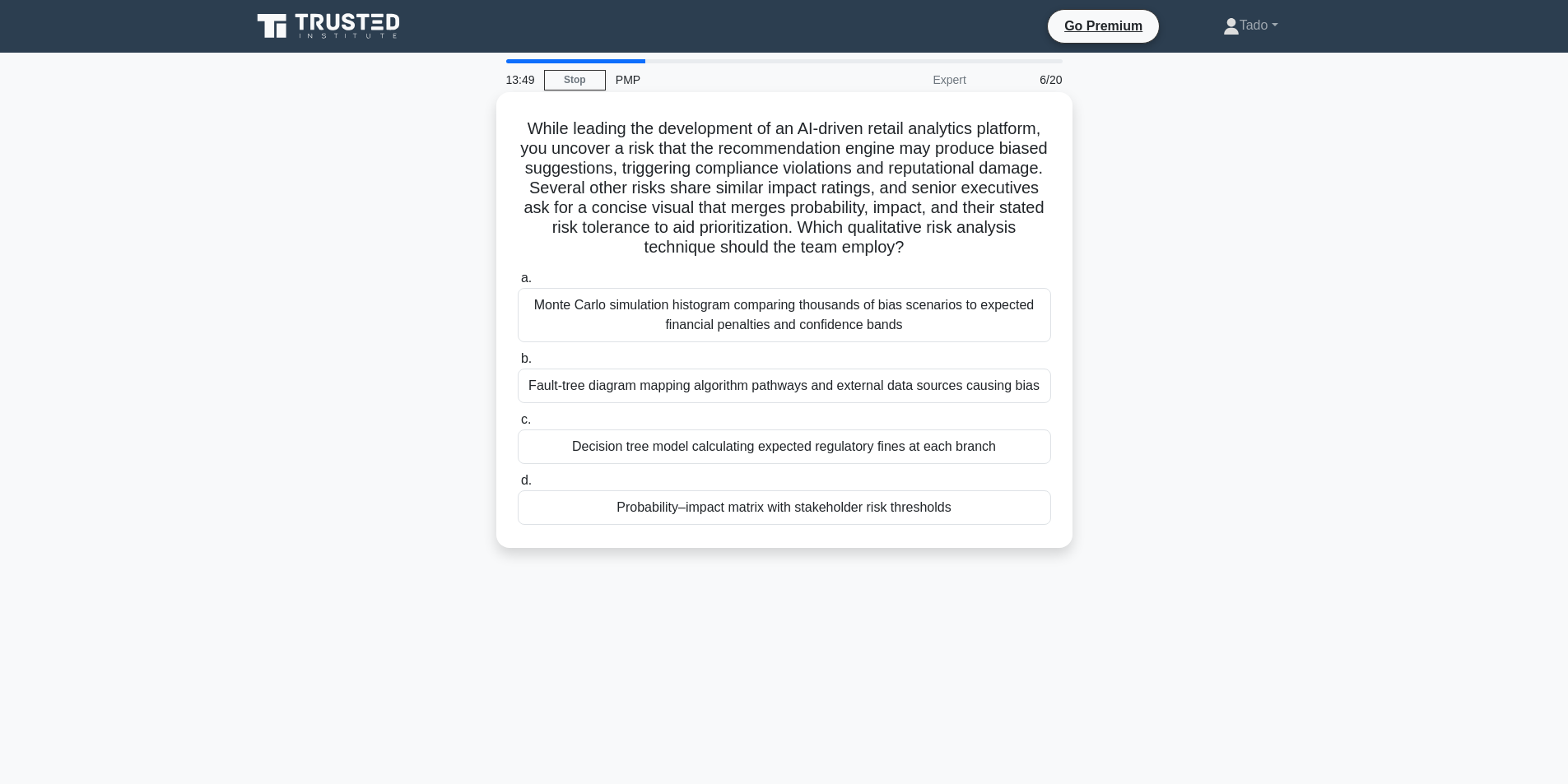
click at [800, 321] on div "Monte Carlo simulation histogram comparing thousands of bias scenarios to expec…" at bounding box center [784, 315] width 533 height 55
click at [518, 283] on input "a. Monte Carlo simulation histogram comparing thousands of bias scenarios to ex…" at bounding box center [518, 278] width 0 height 11
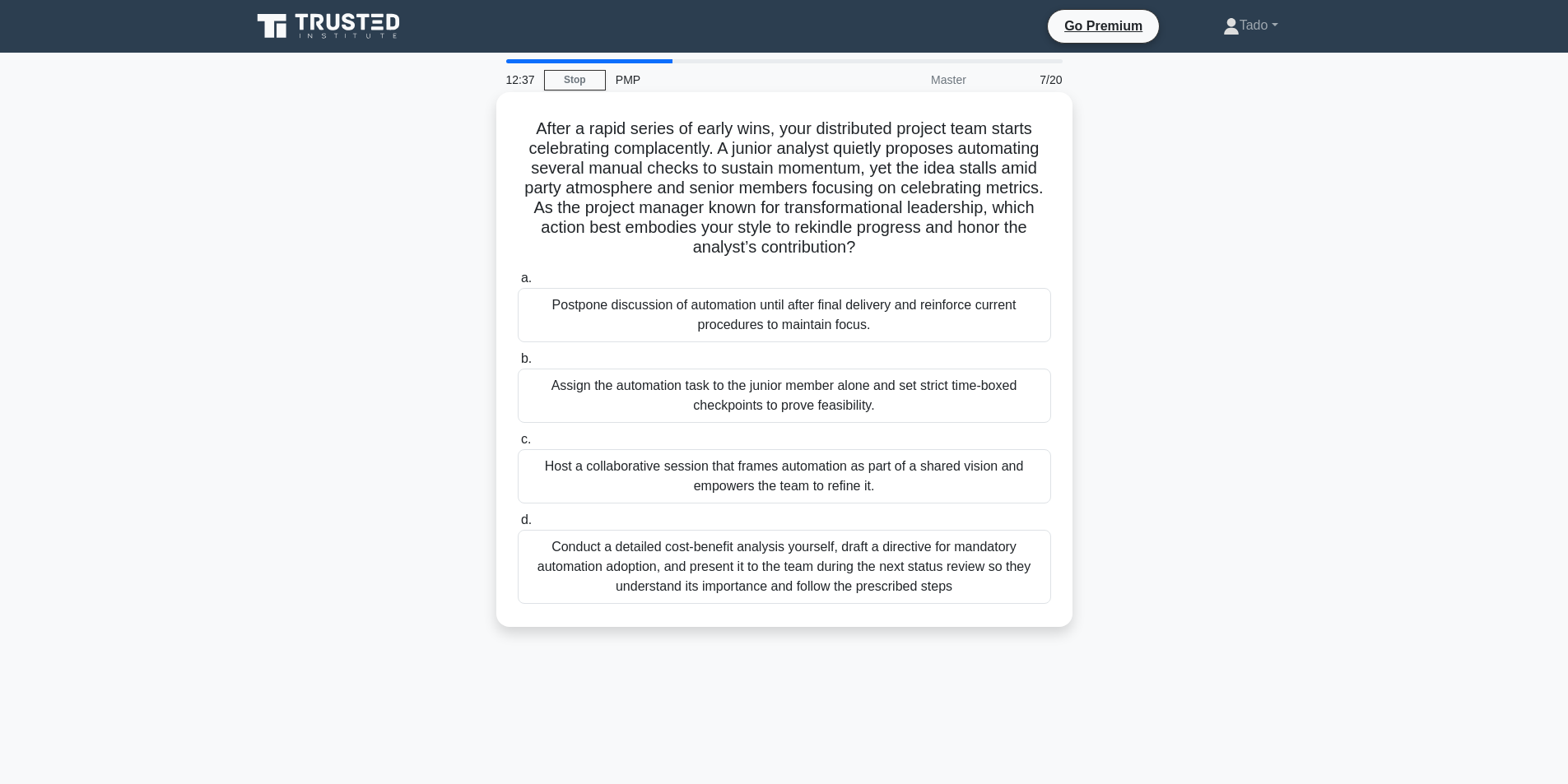
click at [694, 483] on div "Host a collaborative session that frames automation as part of a shared vision …" at bounding box center [784, 477] width 533 height 55
click at [518, 445] on input "c. Host a collaborative session that frames automation as part of a shared visi…" at bounding box center [518, 439] width 0 height 11
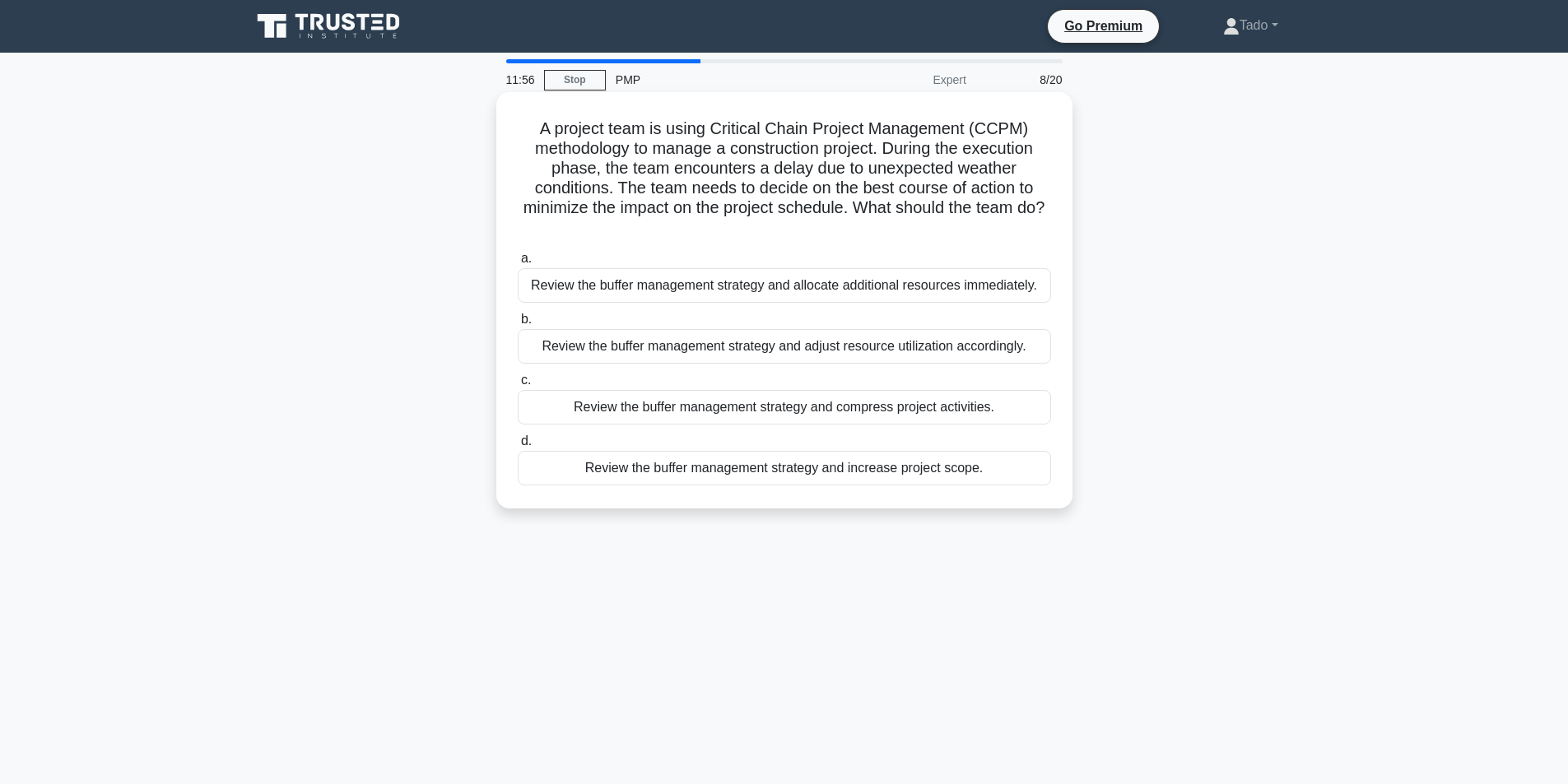
click at [772, 347] on div "Review the buffer management strategy and adjust resource utilization according…" at bounding box center [784, 347] width 533 height 35
click at [518, 325] on input "b. Review the buffer management strategy and adjust resource utilization accord…" at bounding box center [518, 319] width 0 height 11
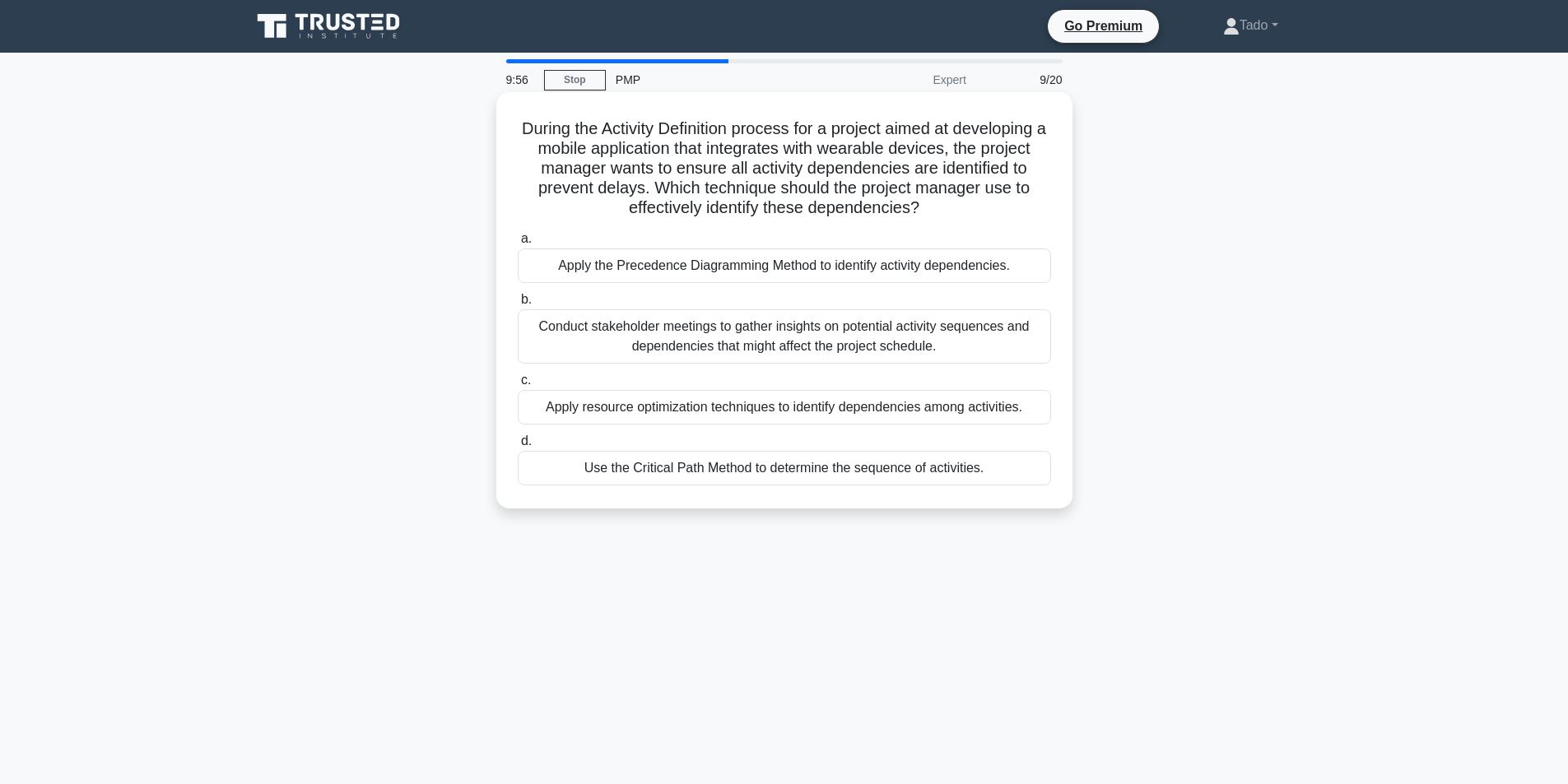
click at [656, 272] on div "Apply the Precedence Diagramming Method to identify activity dependencies." at bounding box center [784, 266] width 533 height 35
click at [518, 244] on input "a. Apply the Precedence Diagramming Method to identify activity dependencies." at bounding box center [518, 238] width 0 height 11
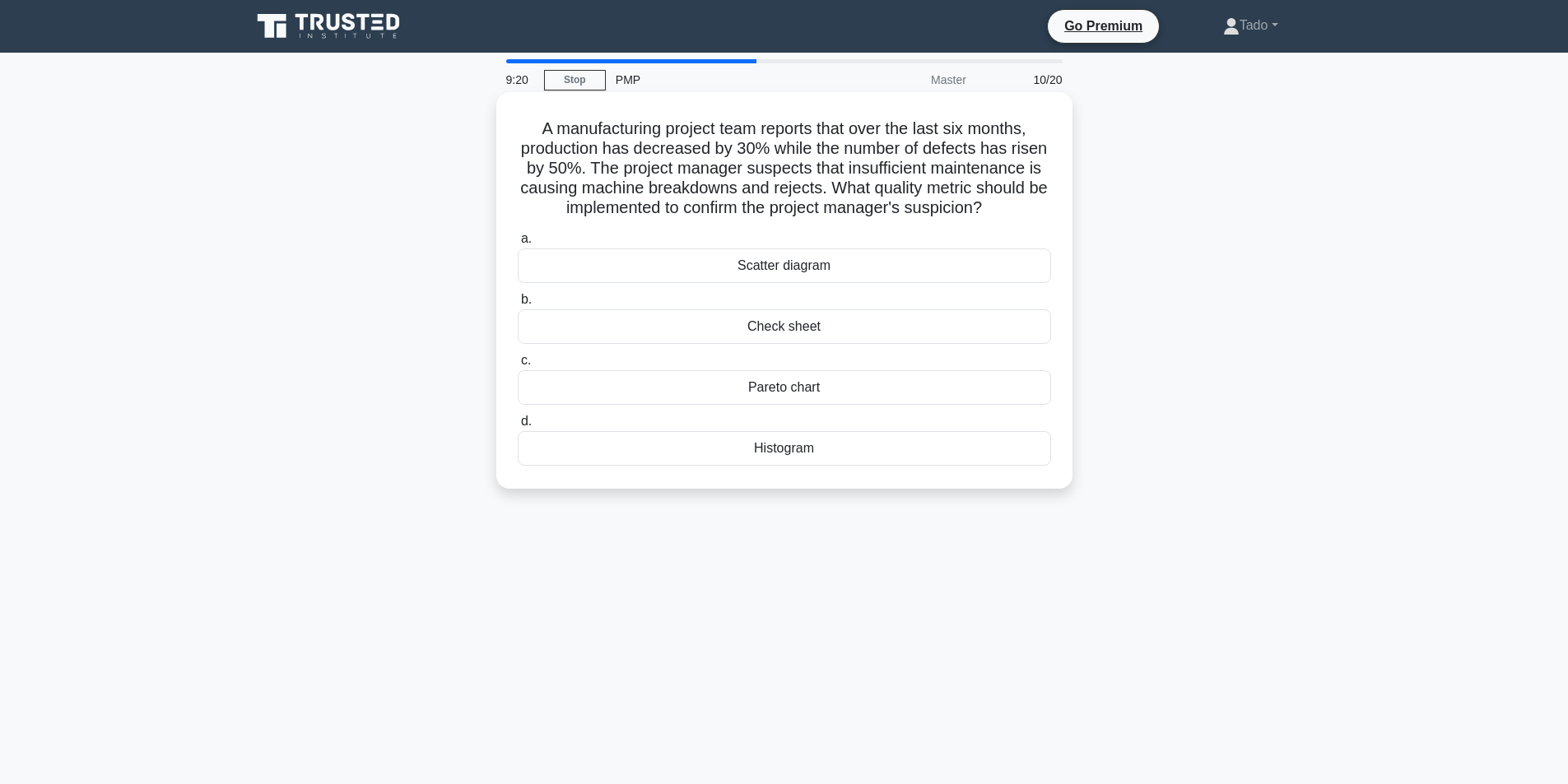
click at [668, 334] on div "Check sheet" at bounding box center [784, 327] width 533 height 35
click at [518, 306] on input "b. Check sheet" at bounding box center [518, 300] width 0 height 11
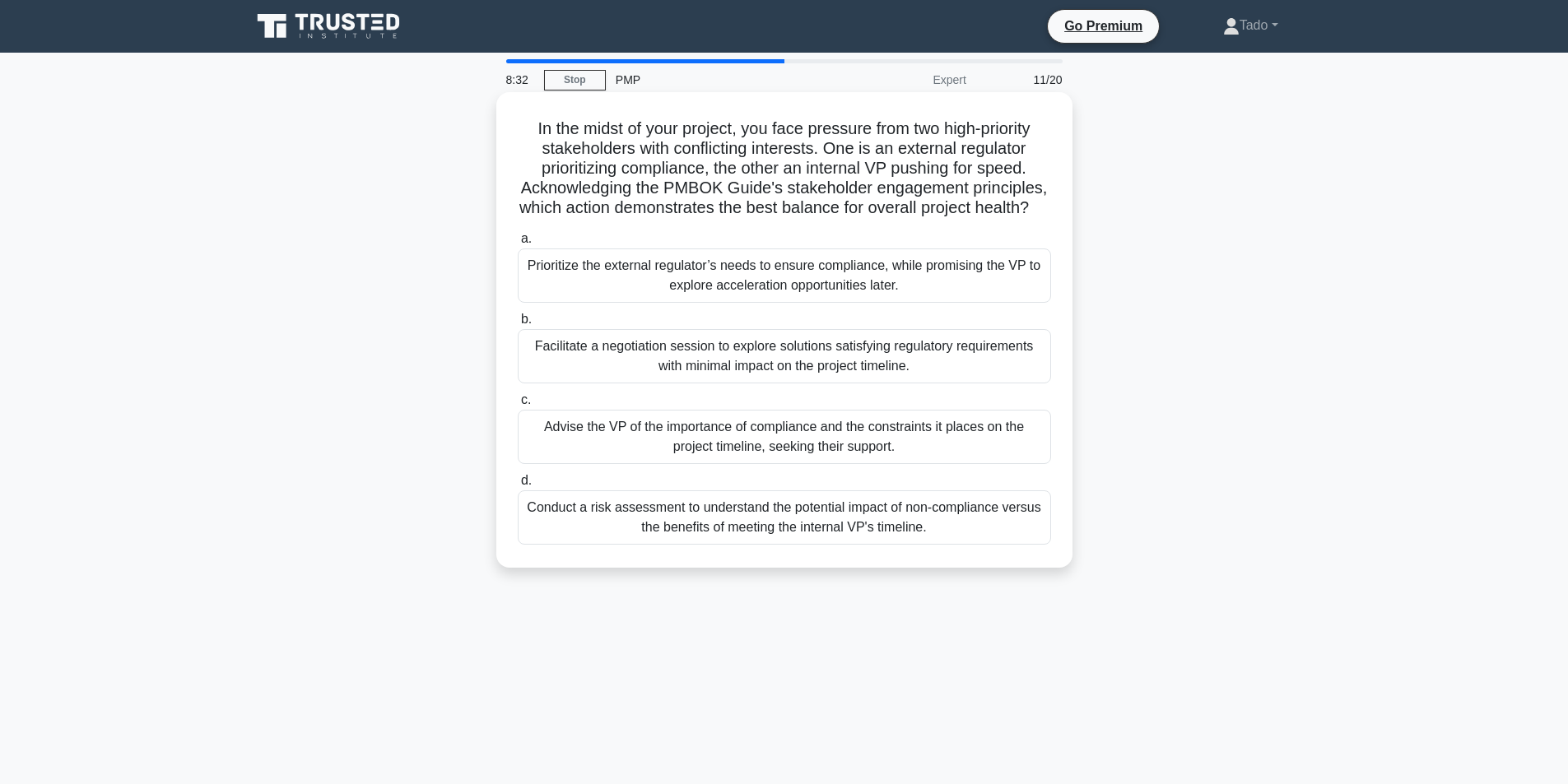
click at [580, 380] on div "Facilitate a negotiation session to explore solutions satisfying regulatory req…" at bounding box center [784, 356] width 533 height 55
click at [518, 325] on input "b. Facilitate a negotiation session to explore solutions satisfying regulatory …" at bounding box center [518, 319] width 0 height 11
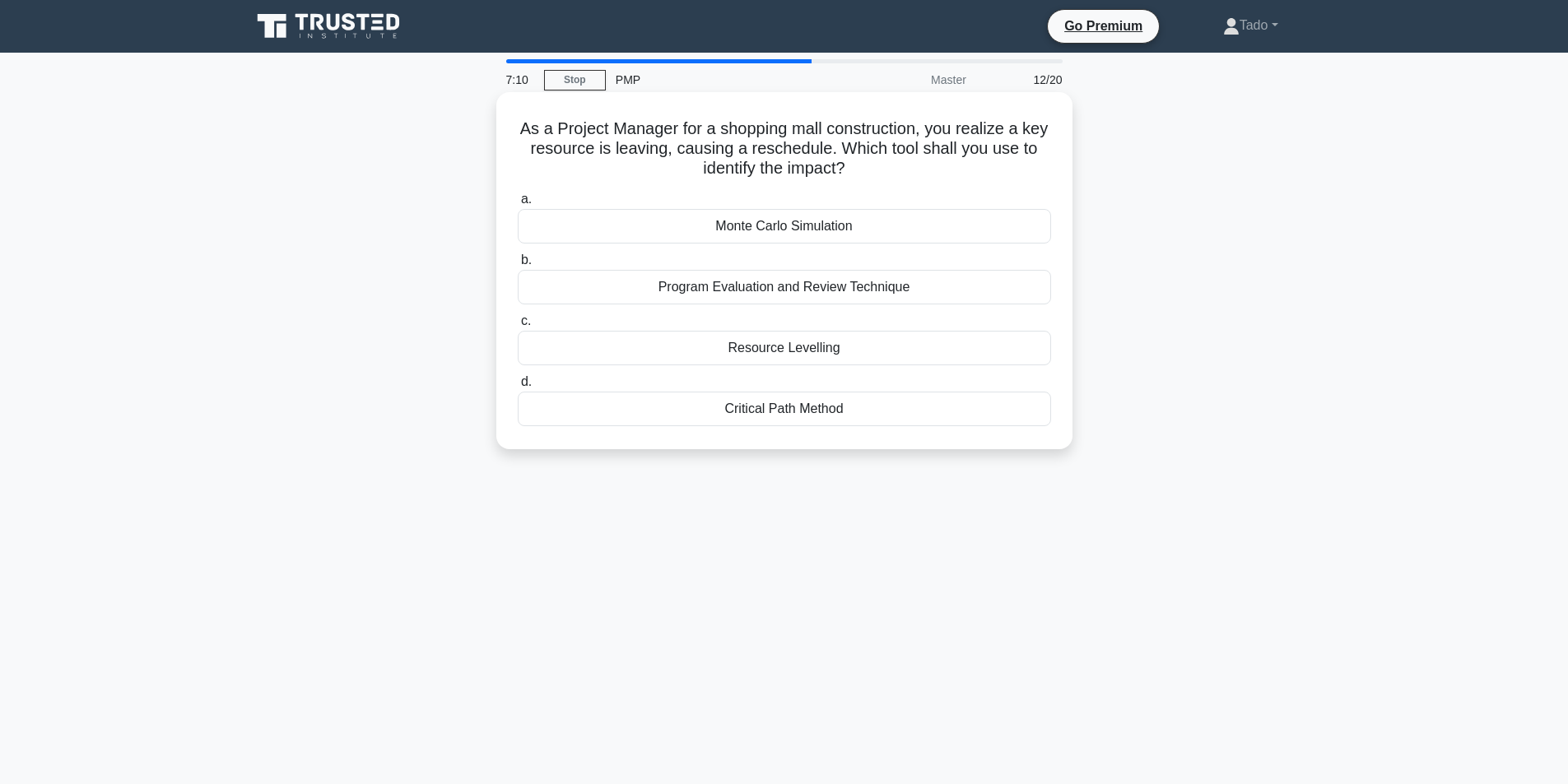
click at [851, 354] on div "Resource Levelling" at bounding box center [784, 348] width 533 height 35
click at [518, 327] on input "c. Resource Levelling" at bounding box center [518, 321] width 0 height 11
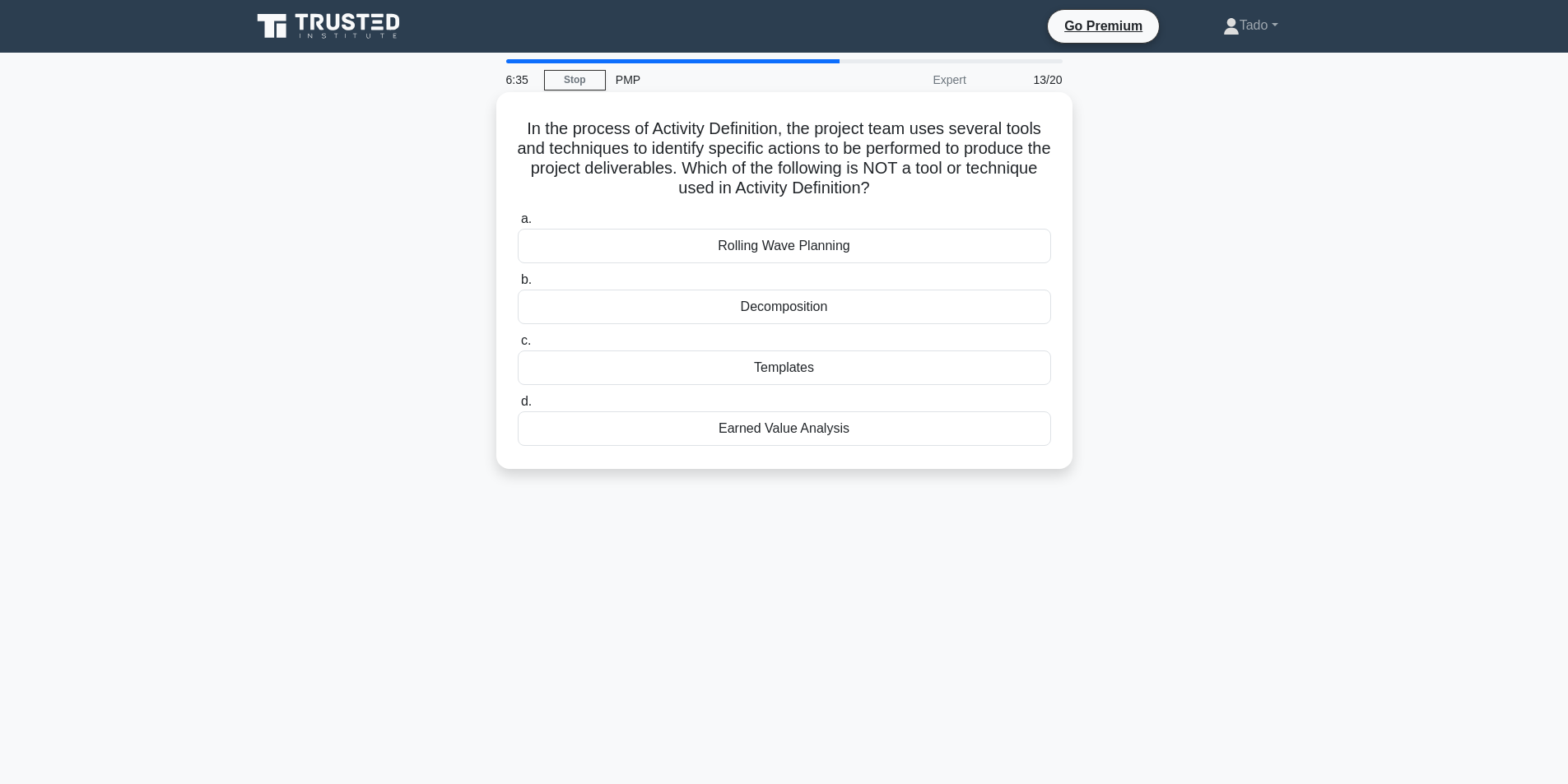
click at [875, 446] on div "Earned Value Analysis" at bounding box center [784, 429] width 533 height 35
click at [518, 407] on input "d. Earned Value Analysis" at bounding box center [518, 402] width 0 height 11
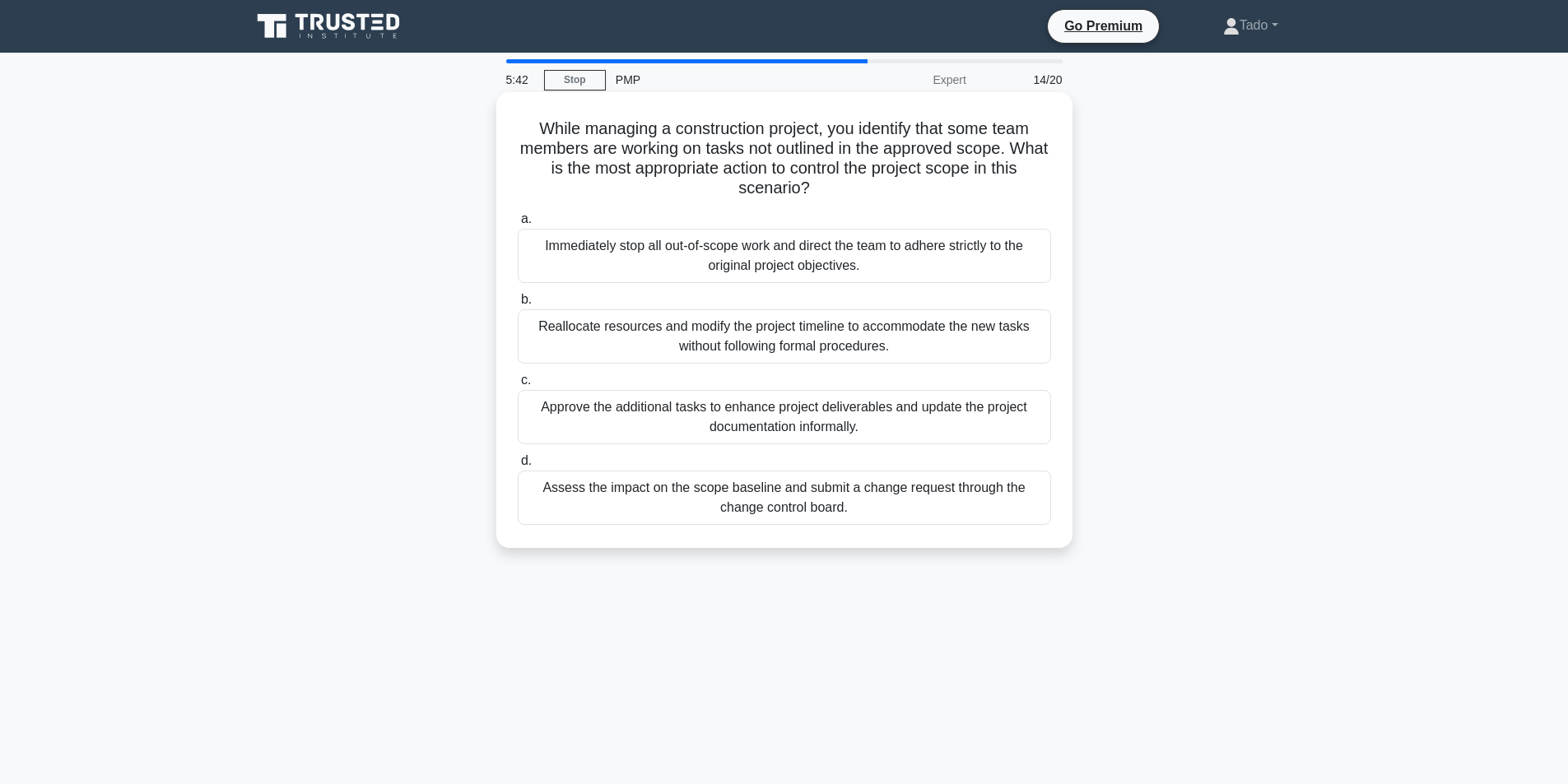
click at [789, 250] on div "Immediately stop all out-of-scope work and direct the team to adhere strictly t…" at bounding box center [784, 256] width 533 height 55
click at [518, 225] on input "a. Immediately stop all out-of-scope work and direct the team to adhere strictl…" at bounding box center [518, 219] width 0 height 11
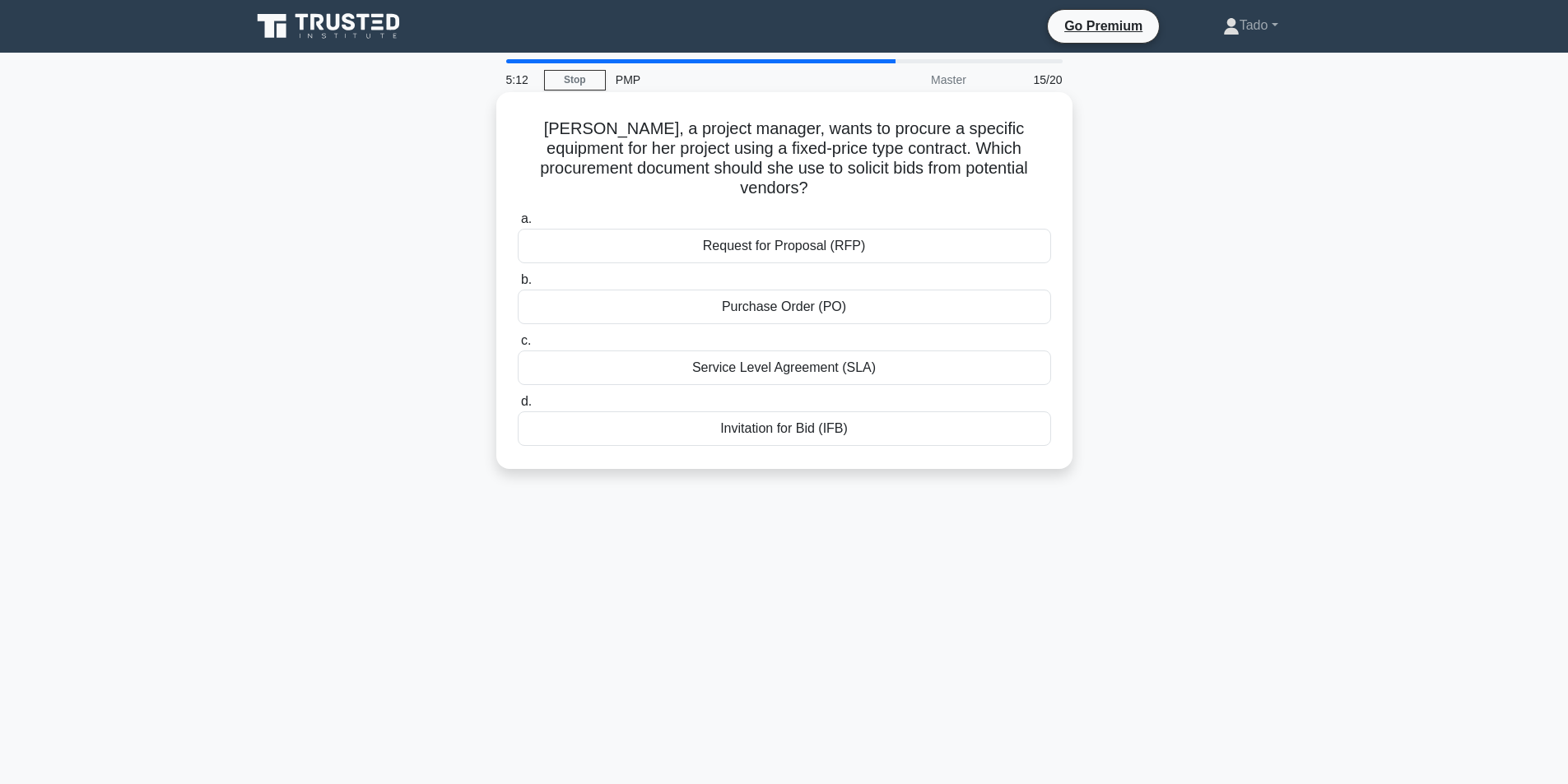
click at [874, 411] on div "Invitation for Bid (IFB)" at bounding box center [784, 429] width 533 height 35
click at [518, 407] on input "d. Invitation for Bid (IFB)" at bounding box center [518, 402] width 0 height 11
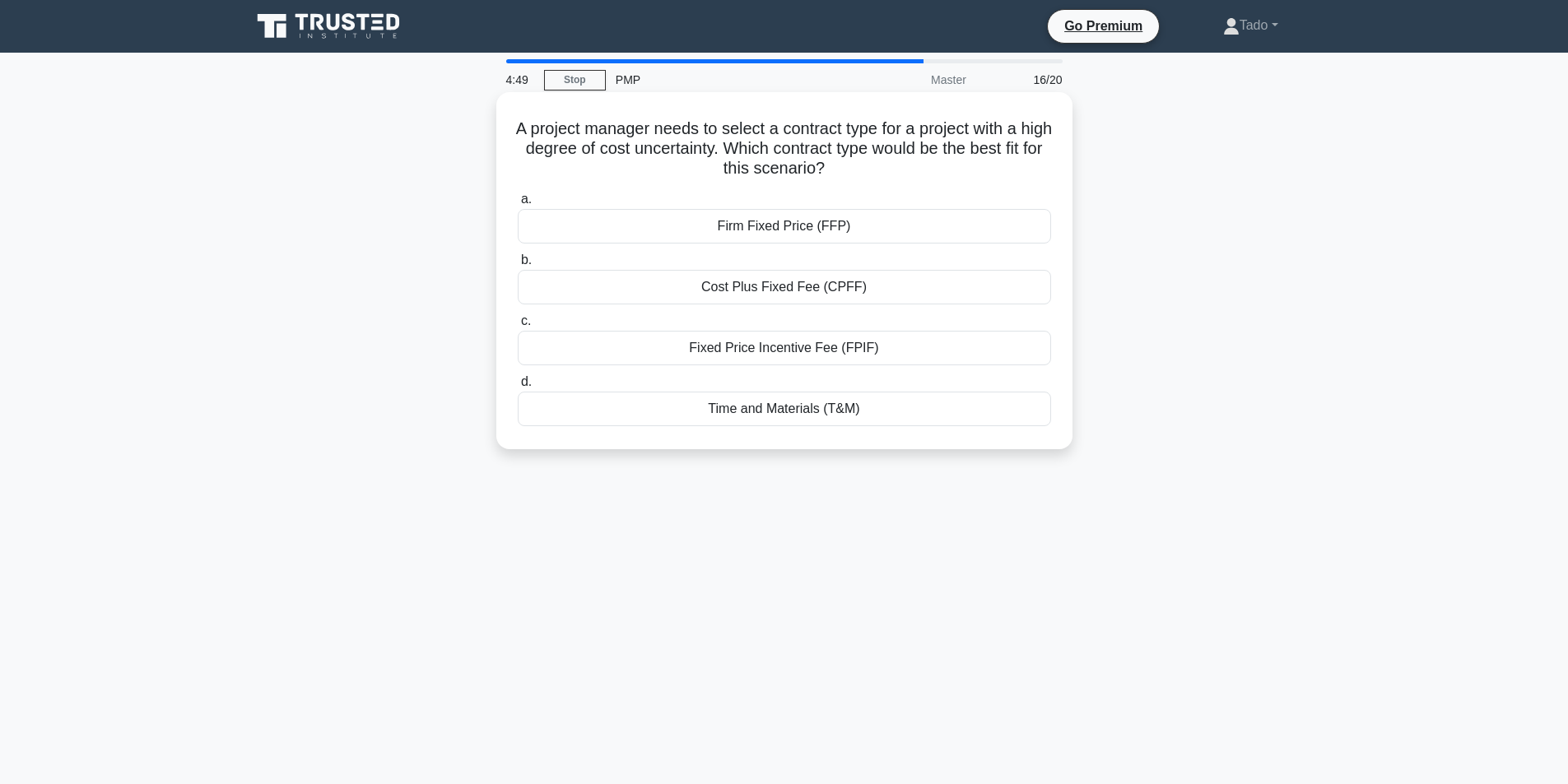
click at [619, 282] on div "Cost Plus Fixed Fee (CPFF)" at bounding box center [784, 287] width 533 height 35
click at [518, 266] on input "b. Cost Plus Fixed Fee (CPFF)" at bounding box center [518, 260] width 0 height 11
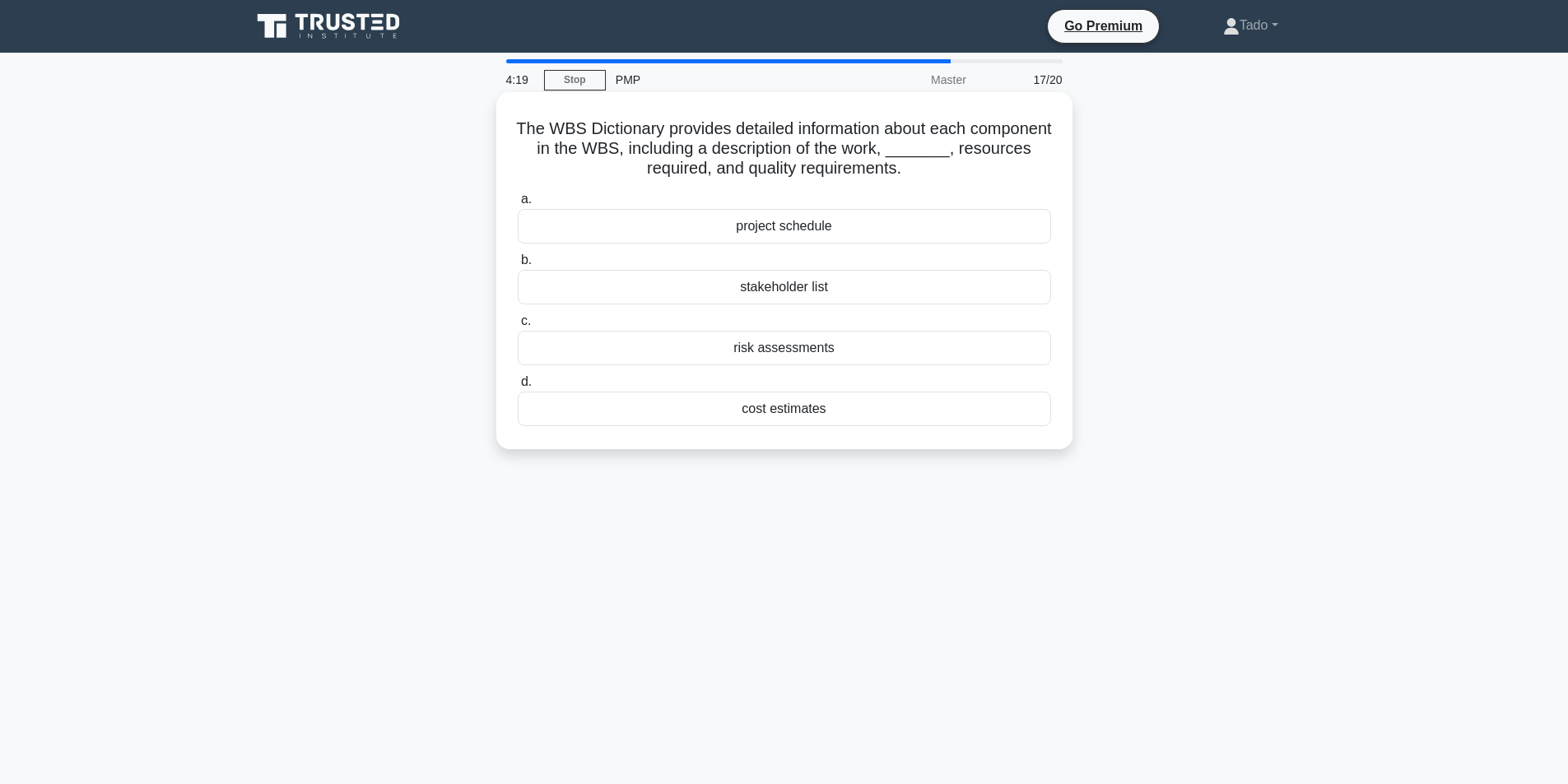
click at [869, 412] on div "cost estimates" at bounding box center [784, 409] width 533 height 35
click at [518, 387] on input "d. cost estimates" at bounding box center [518, 381] width 0 height 11
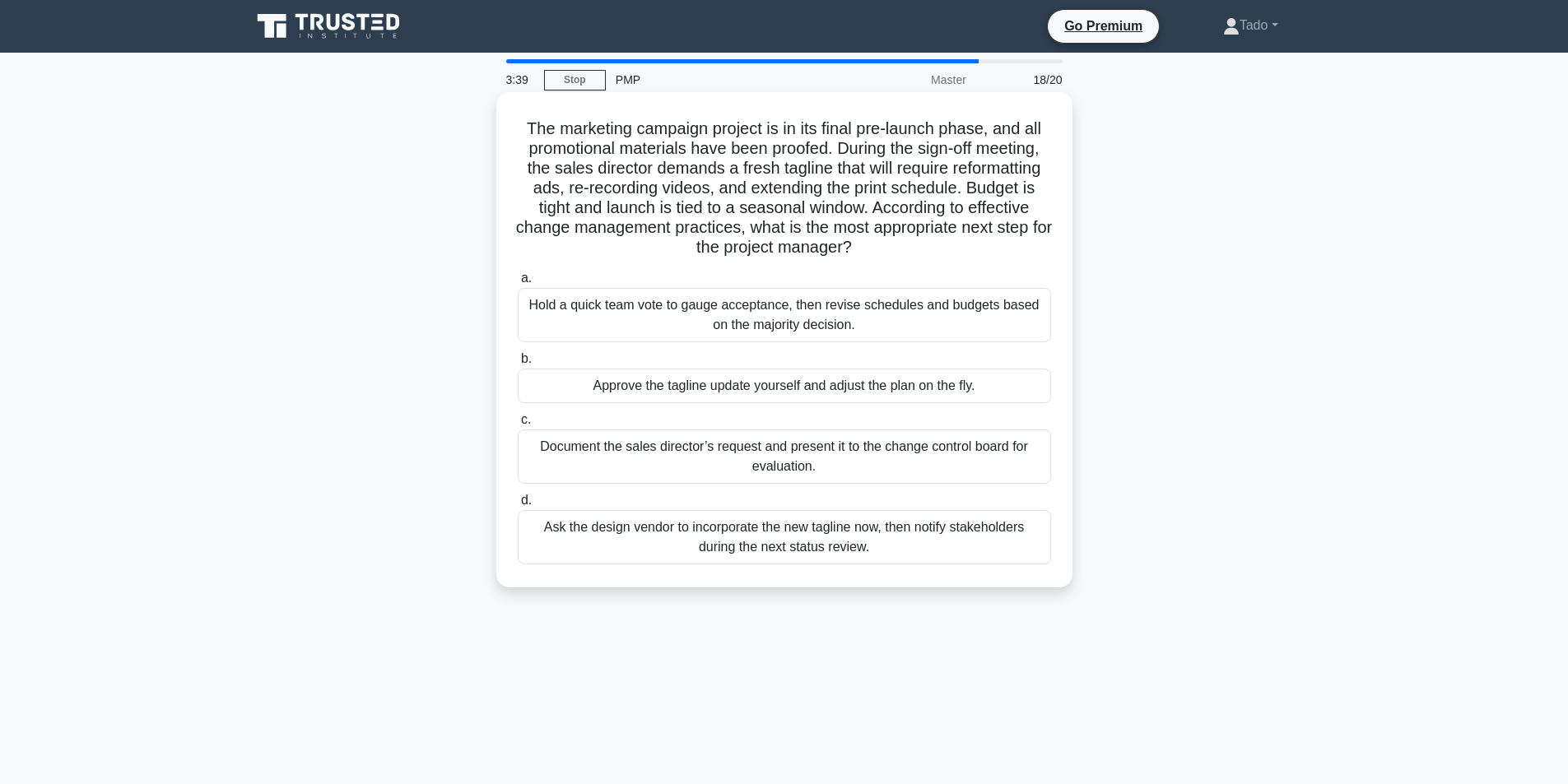
click at [591, 447] on div "Document the sales director’s request and present it to the change control boar…" at bounding box center [784, 456] width 533 height 55
click at [518, 426] on input "c. Document the sales director’s request and present it to the change control b…" at bounding box center [518, 420] width 0 height 11
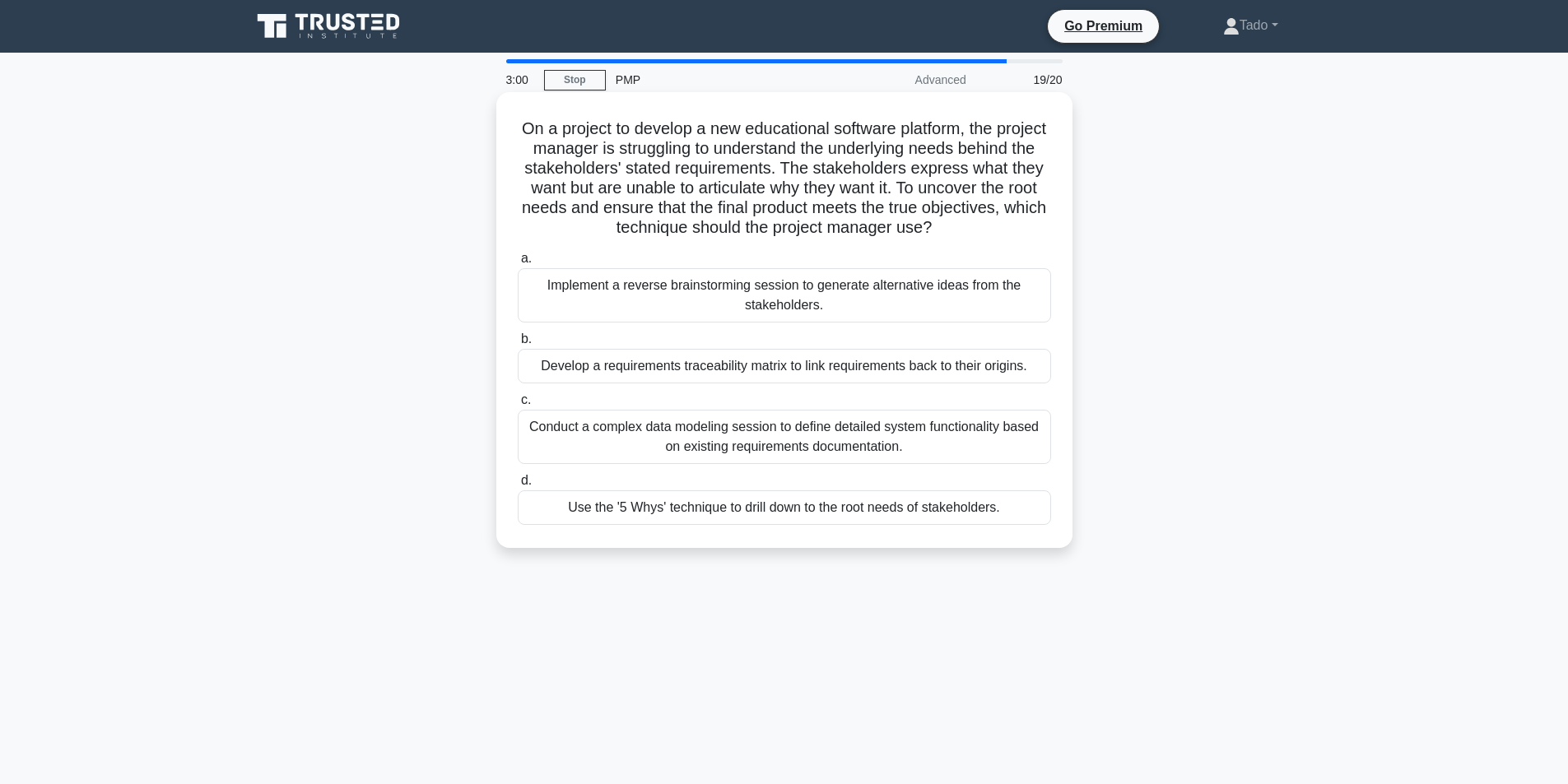
click at [544, 503] on div "Use the '5 Whys' technique to drill down to the root needs of stakeholders." at bounding box center [784, 507] width 533 height 35
click at [518, 486] on input "d. Use the '5 Whys' technique to drill down to the root needs of stakeholders." at bounding box center [518, 480] width 0 height 11
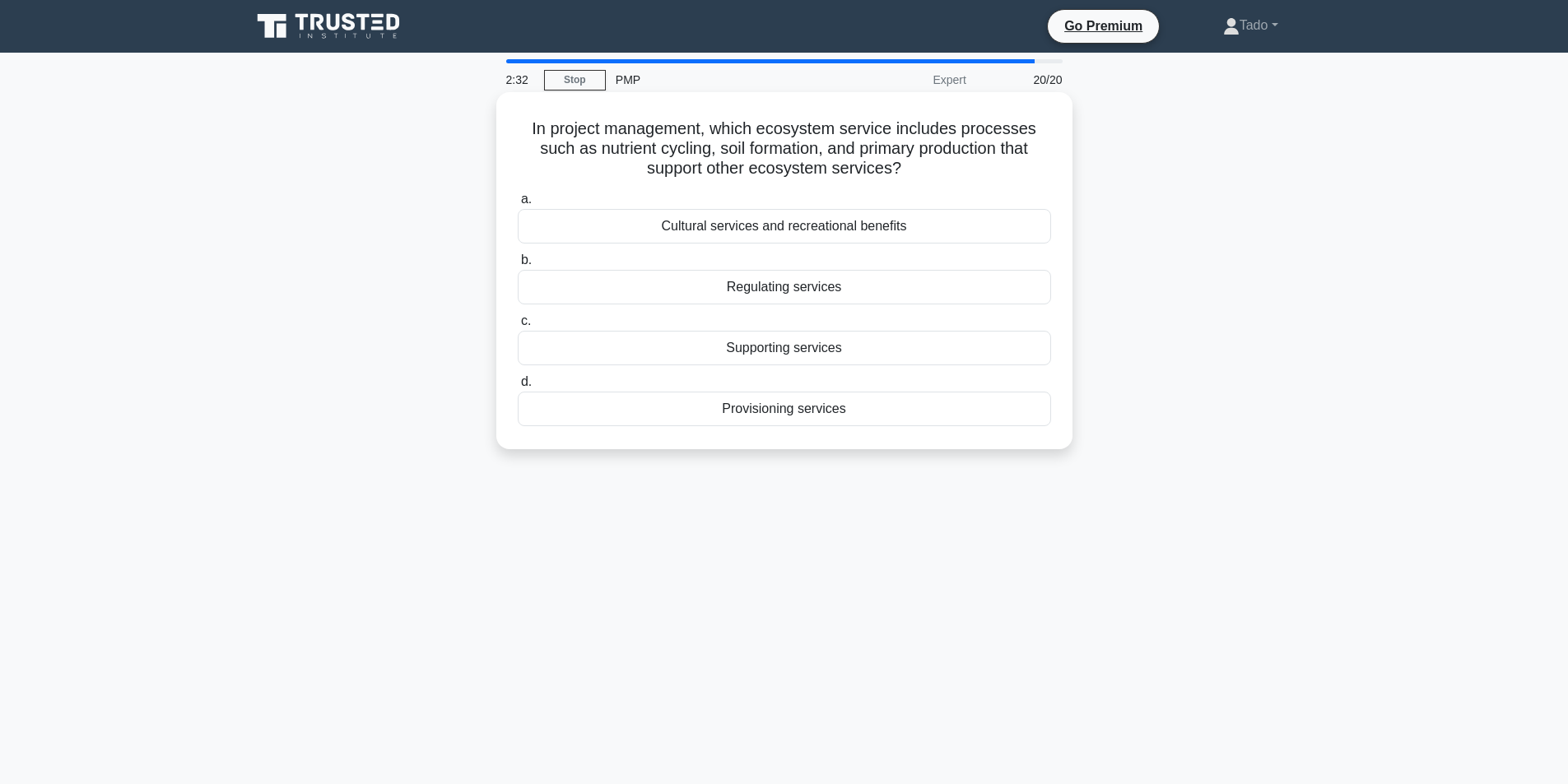
click at [717, 270] on label "b. Regulating services" at bounding box center [784, 277] width 533 height 55
click at [518, 266] on input "b. Regulating services" at bounding box center [518, 260] width 0 height 11
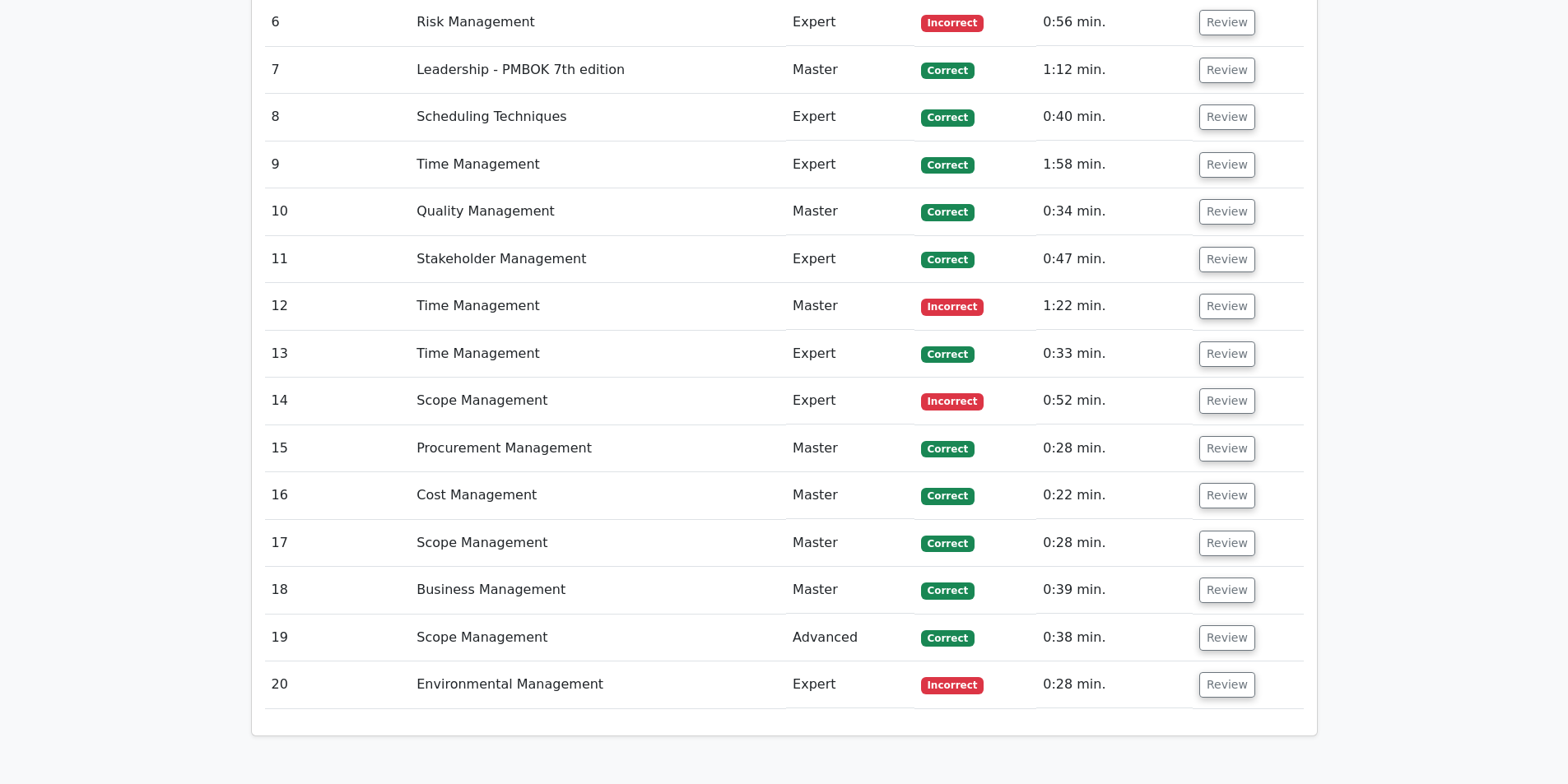
scroll to position [2962, 0]
click at [1216, 672] on button "Review" at bounding box center [1227, 684] width 56 height 26
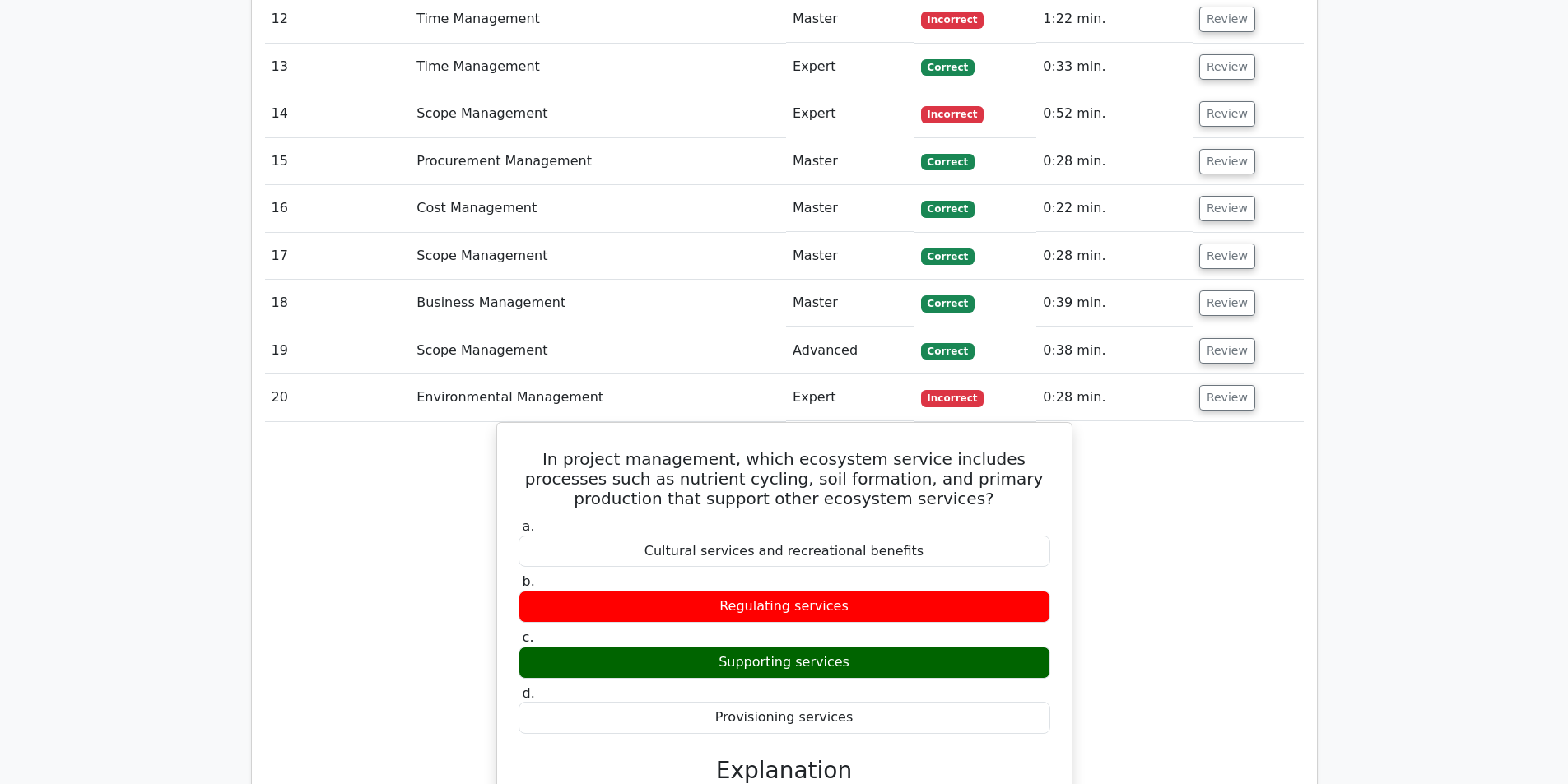
scroll to position [3127, 0]
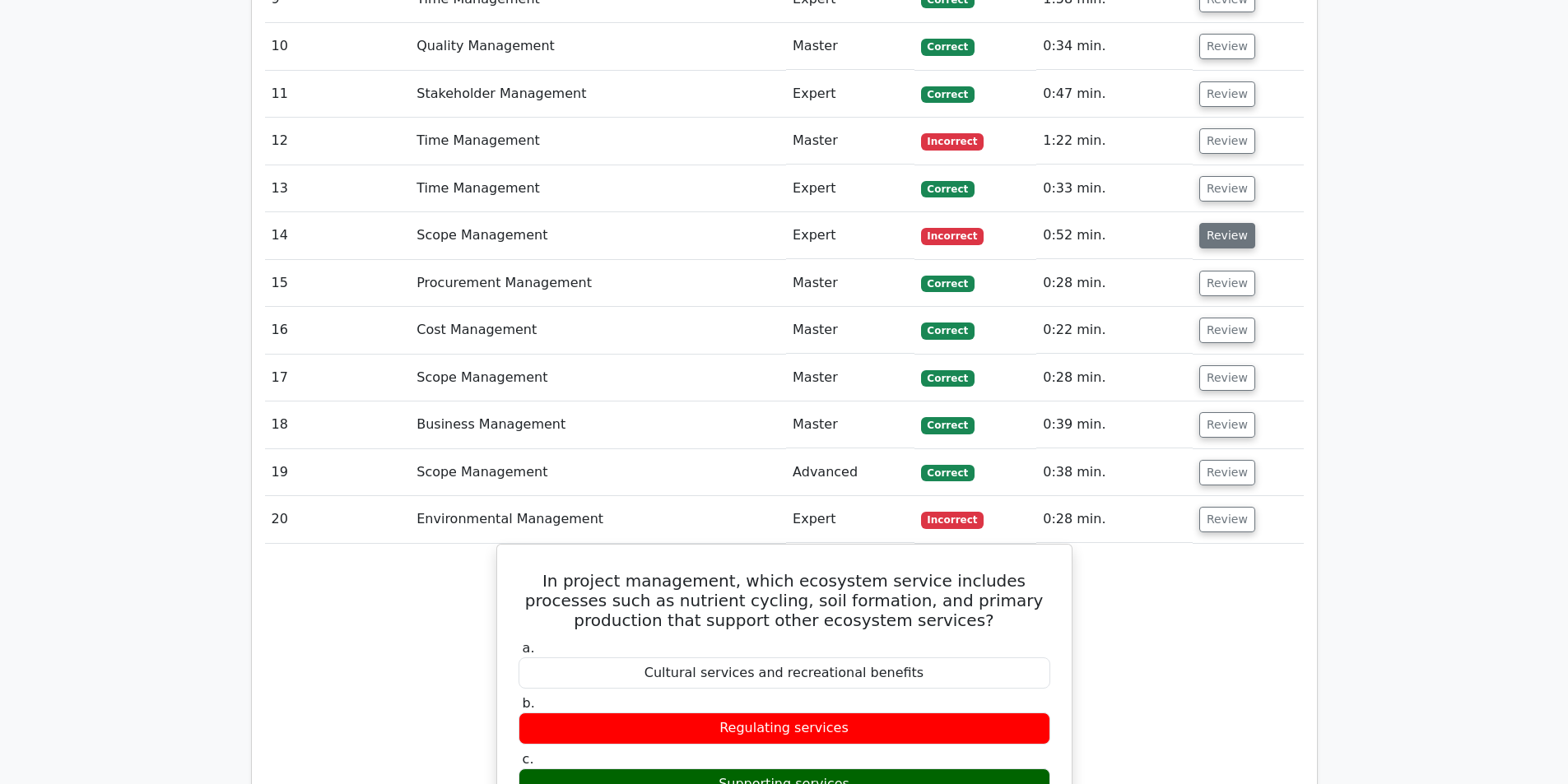
click at [1224, 223] on button "Review" at bounding box center [1227, 235] width 56 height 26
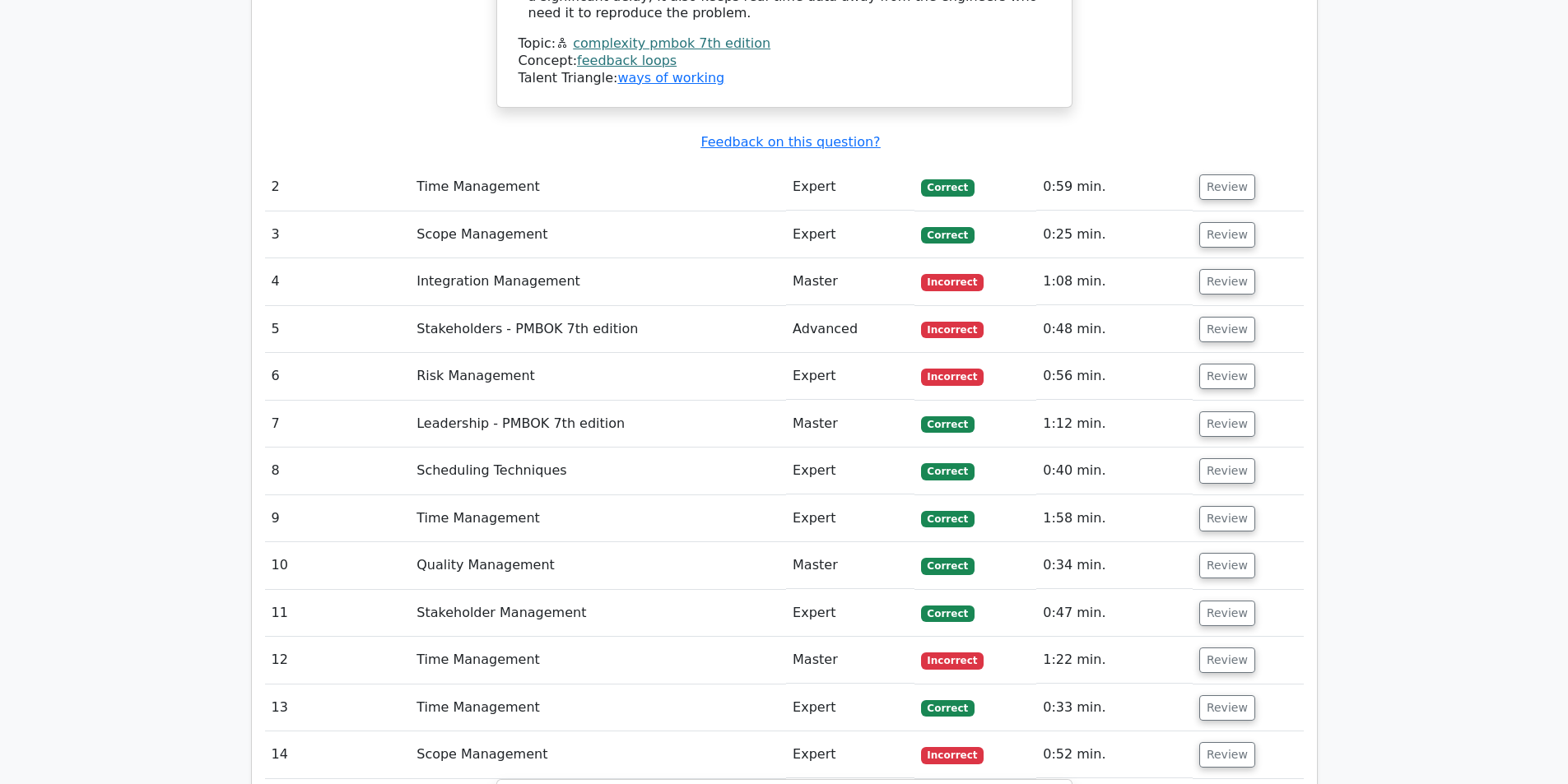
scroll to position [2634, 0]
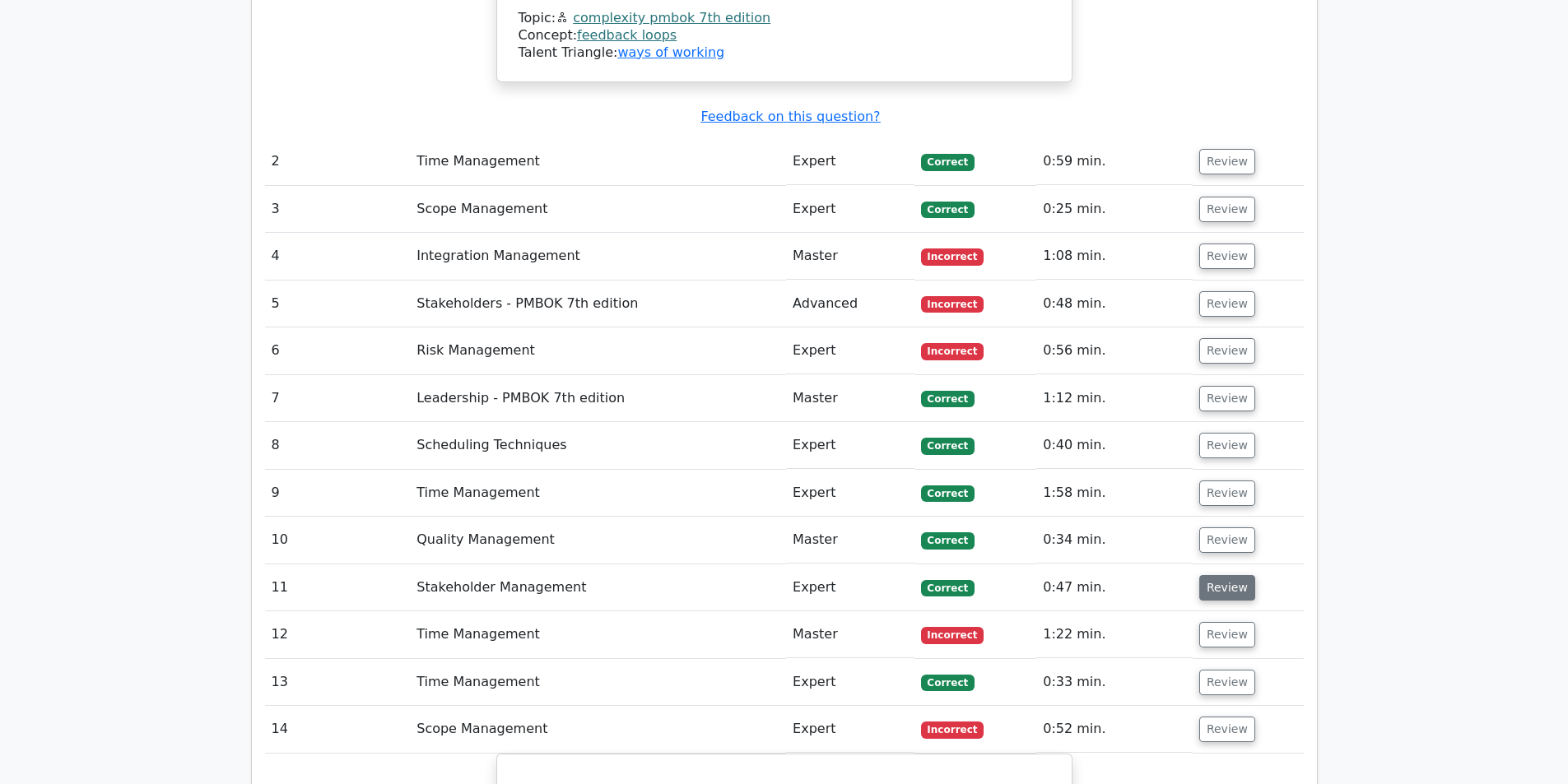
click at [1237, 576] on button "Review" at bounding box center [1227, 588] width 56 height 26
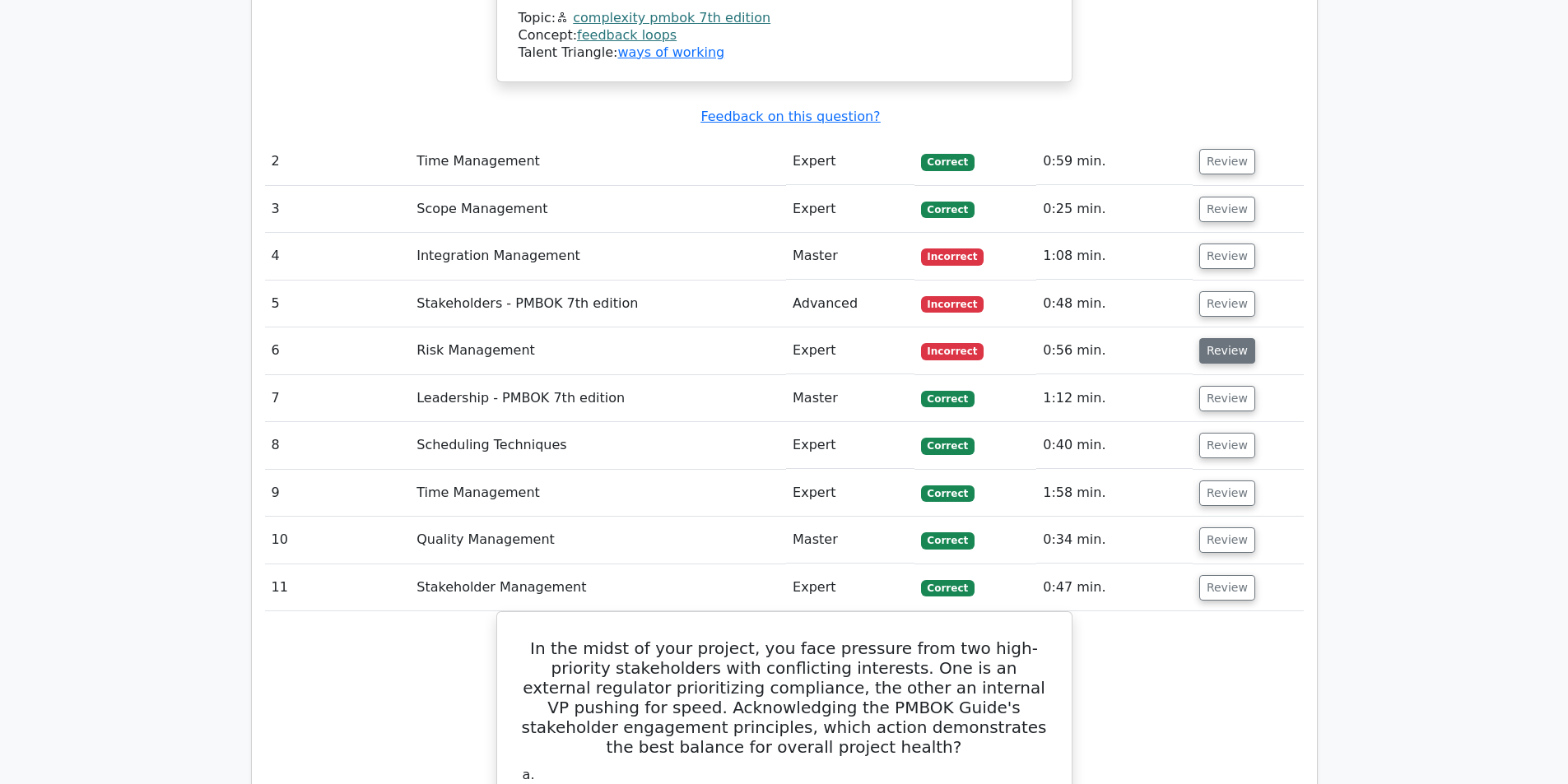
click at [1241, 338] on button "Review" at bounding box center [1227, 351] width 56 height 26
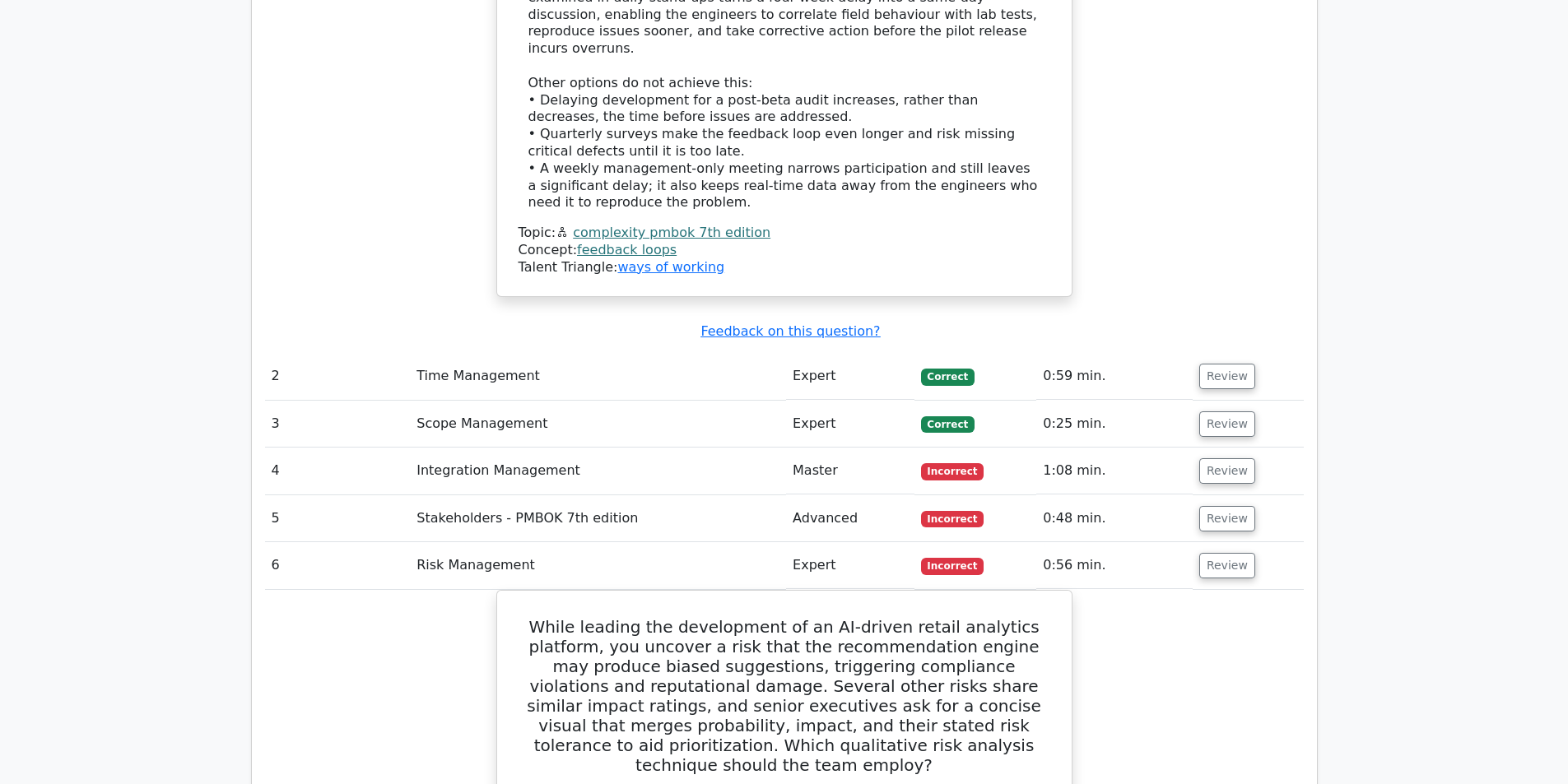
scroll to position [2387, 0]
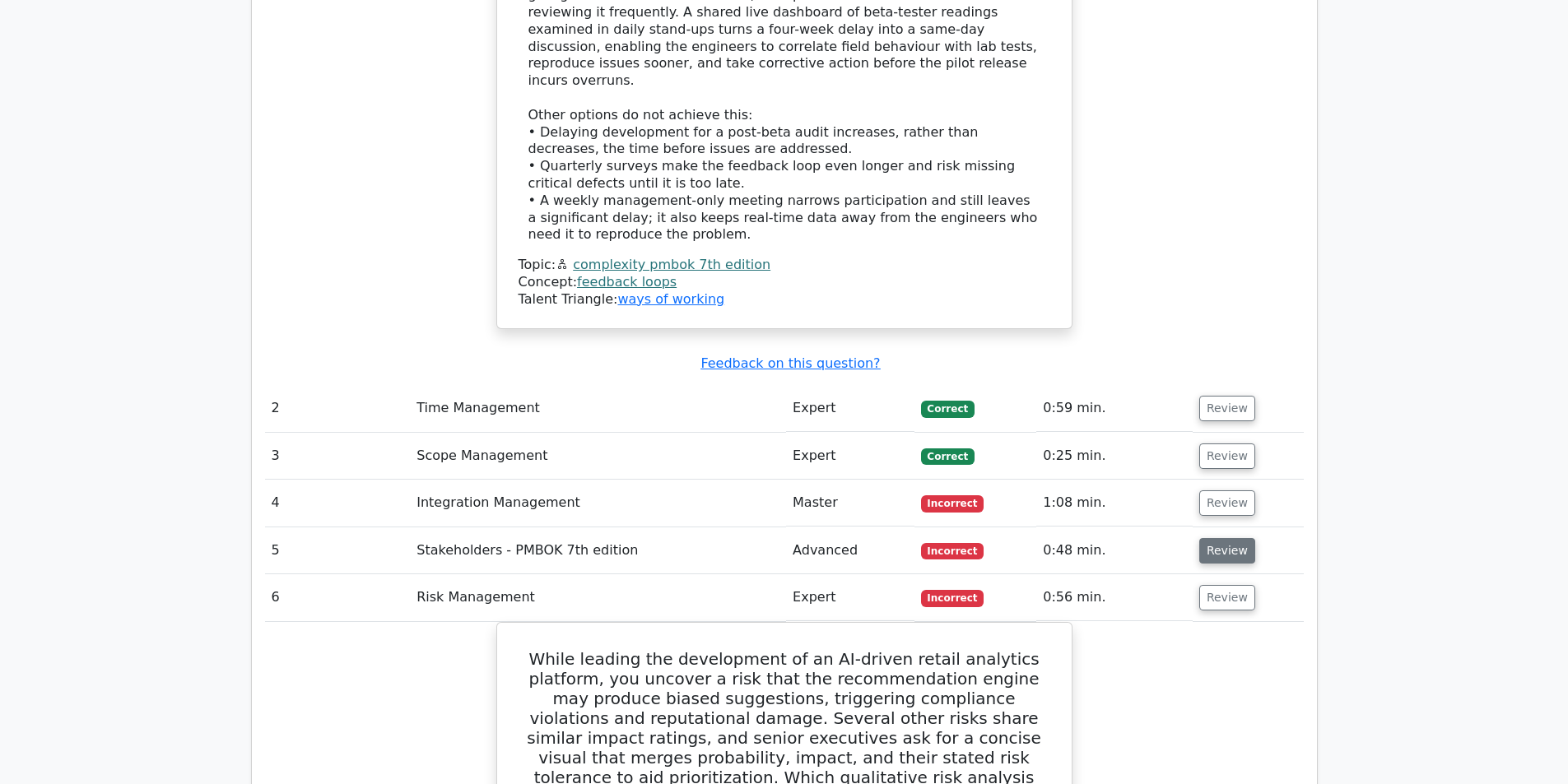
click at [1221, 538] on button "Review" at bounding box center [1227, 551] width 56 height 26
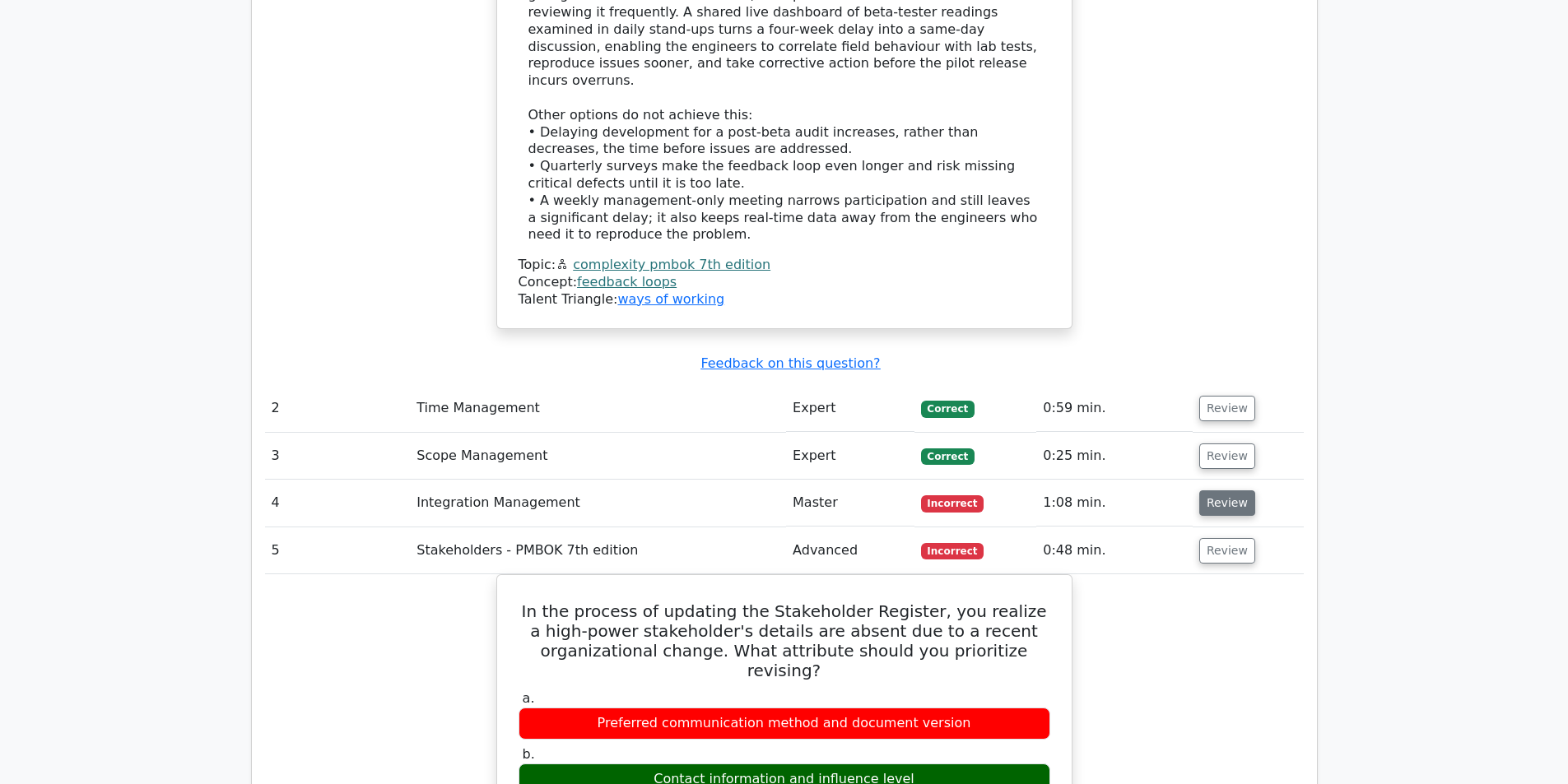
click at [1215, 490] on button "Review" at bounding box center [1227, 502] width 56 height 26
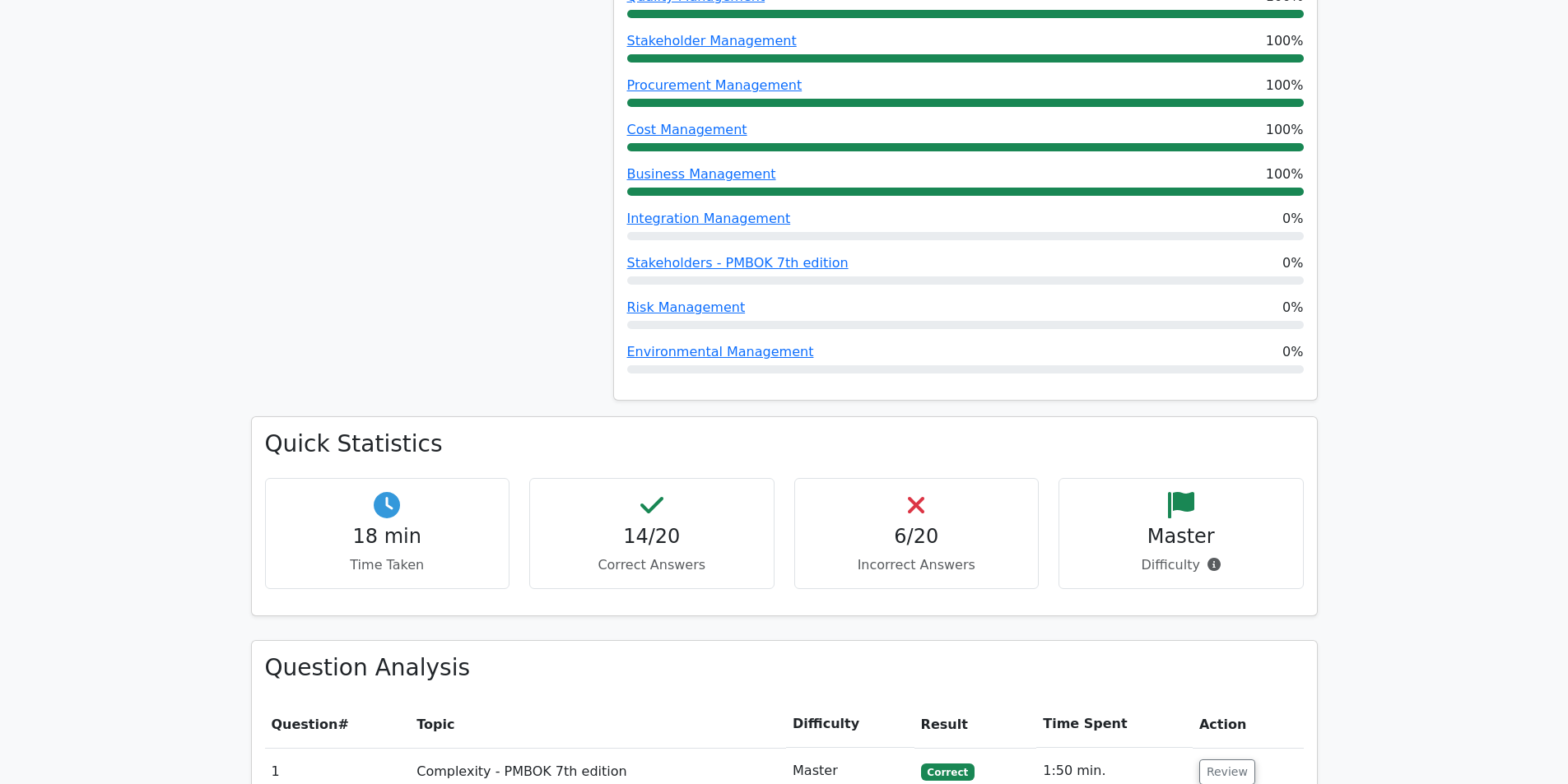
scroll to position [741, 0]
